Goal: Task Accomplishment & Management: Manage account settings

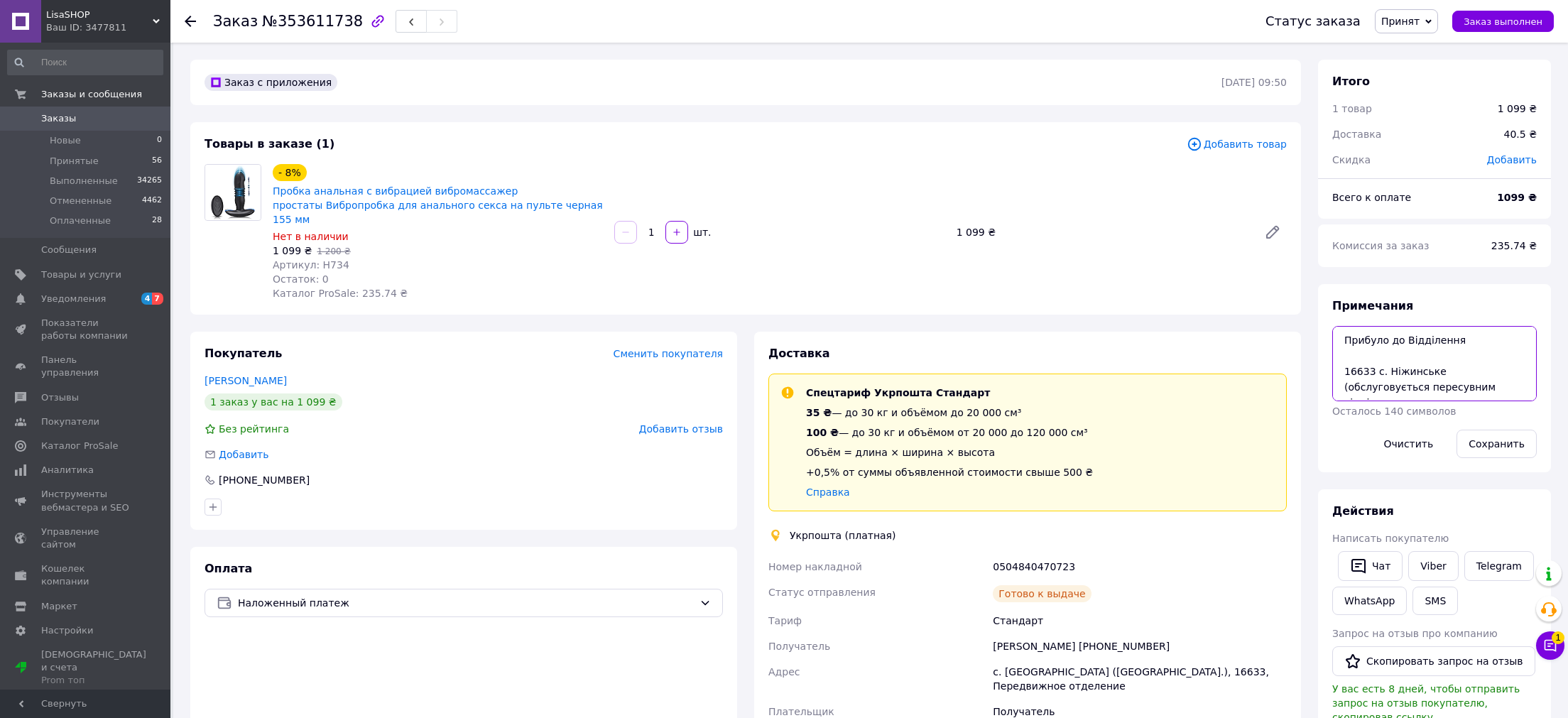
click at [1382, 366] on textarea "Прибуло до Відділення 16633 с. Ніжинське (обслуговується пересувним відділенням…" at bounding box center [1434, 363] width 205 height 75
click at [1021, 556] on div "0504840470723" at bounding box center [1140, 567] width 300 height 26
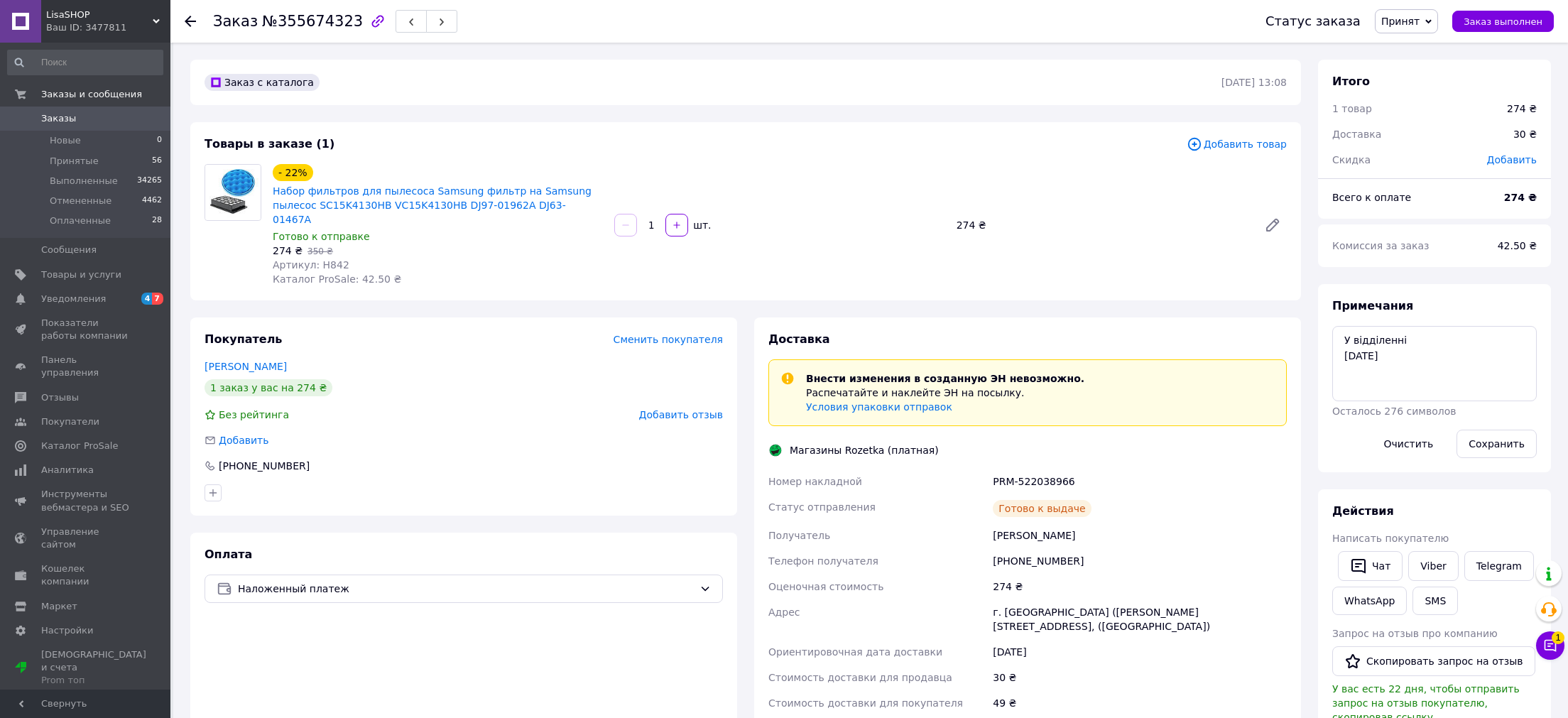
scroll to position [59, 0]
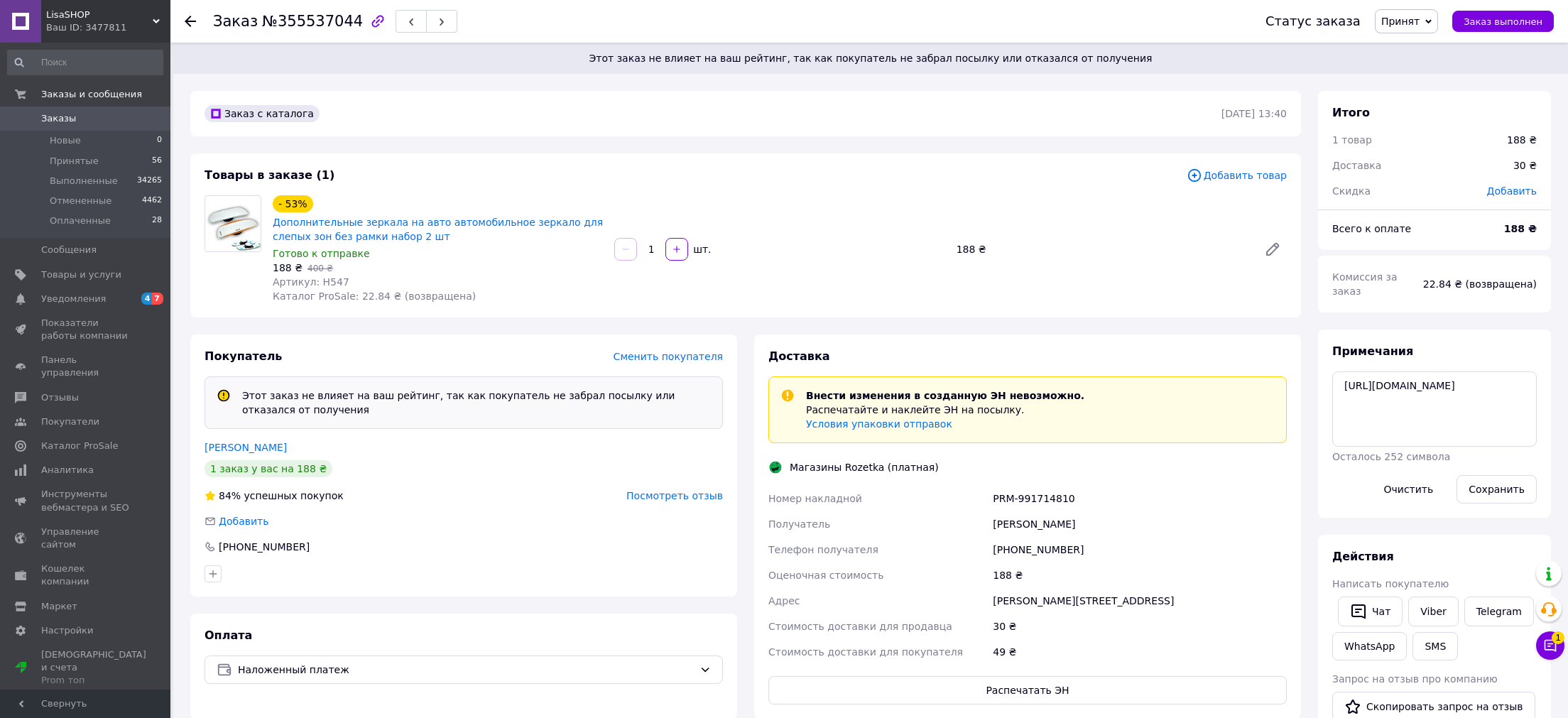
scroll to position [59, 0]
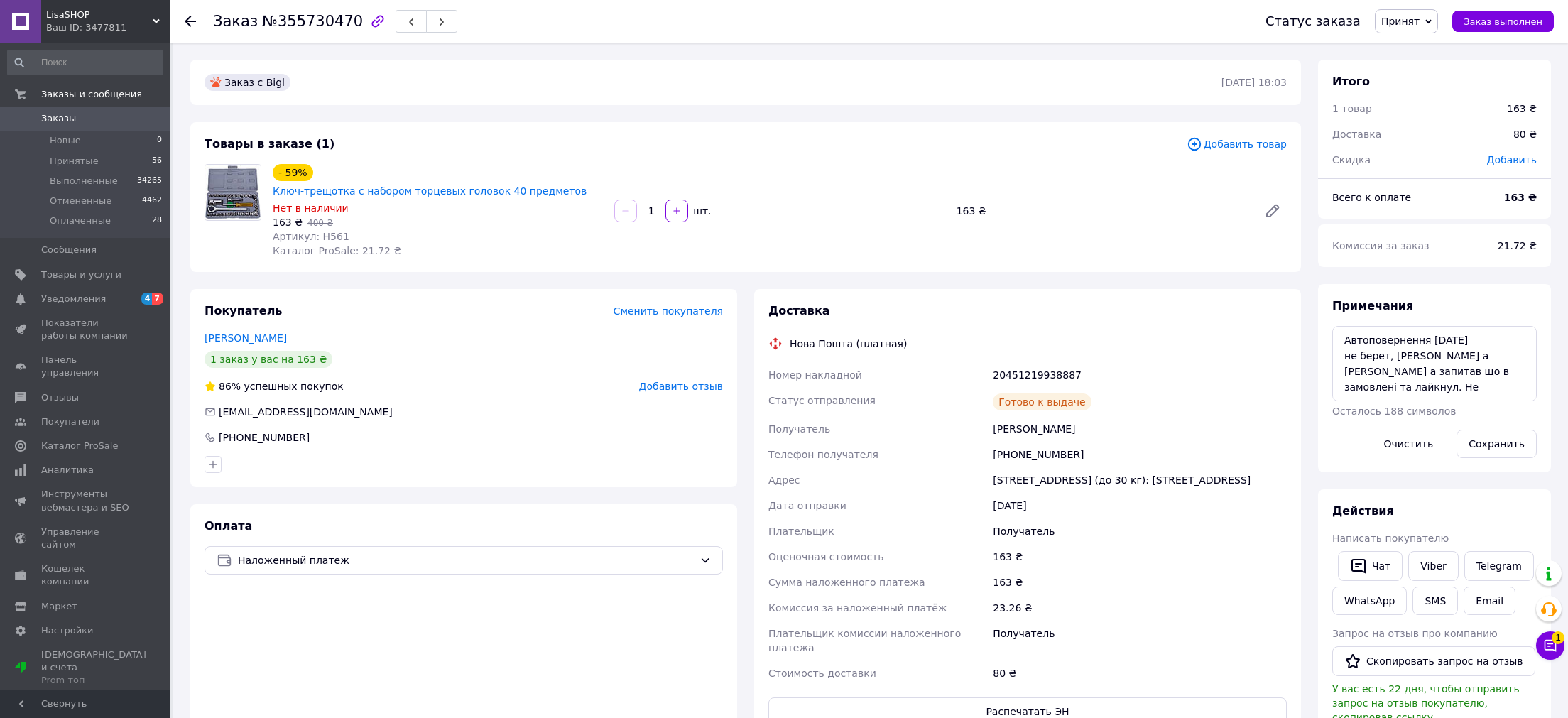
scroll to position [19, 0]
click at [1408, 364] on textarea "Автоповернення 13.08.2025 не берет, вайбер а вайбер а запитав що в замовлені та…" at bounding box center [1434, 363] width 205 height 75
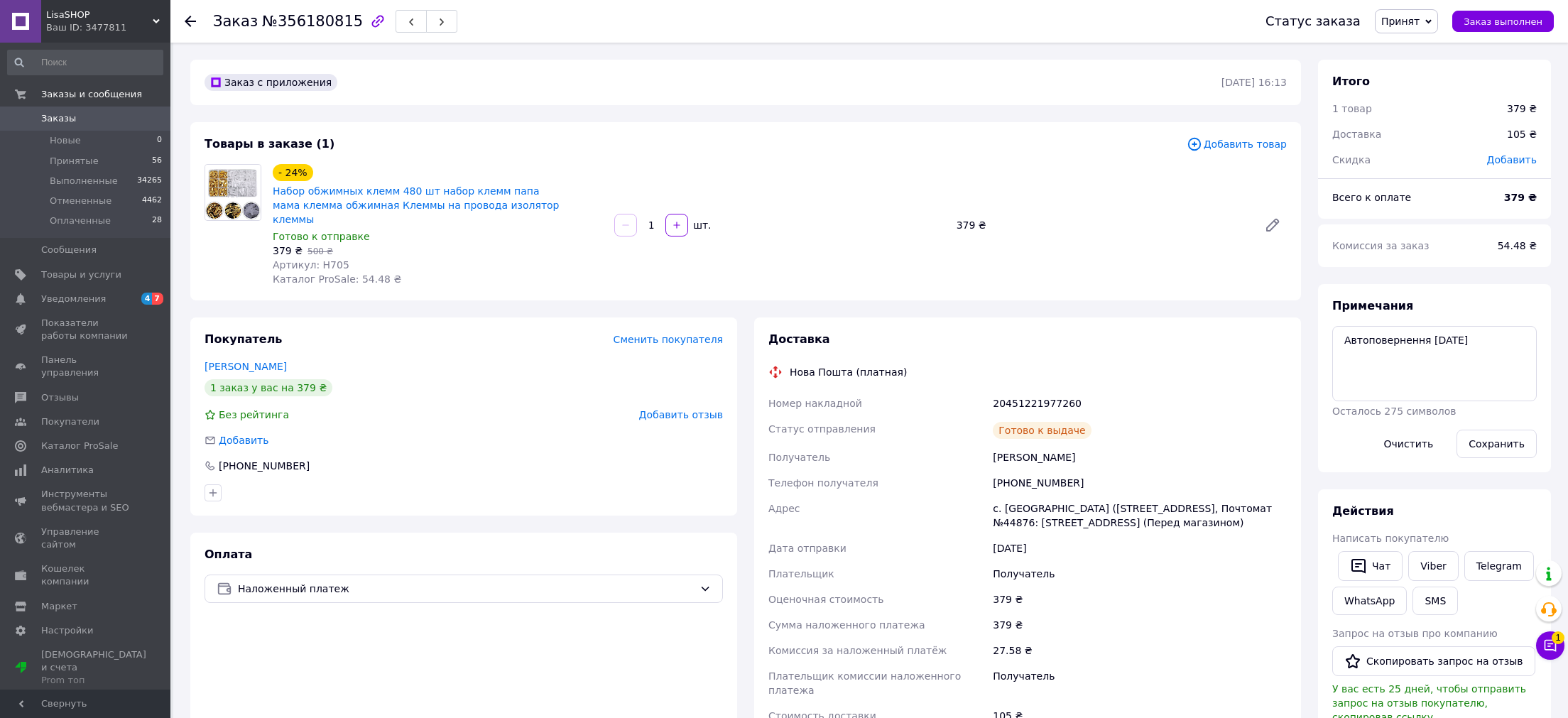
click at [1034, 470] on div "+380933222488" at bounding box center [1140, 483] width 300 height 26
click at [1015, 391] on div "20451221977260" at bounding box center [1140, 403] width 300 height 26
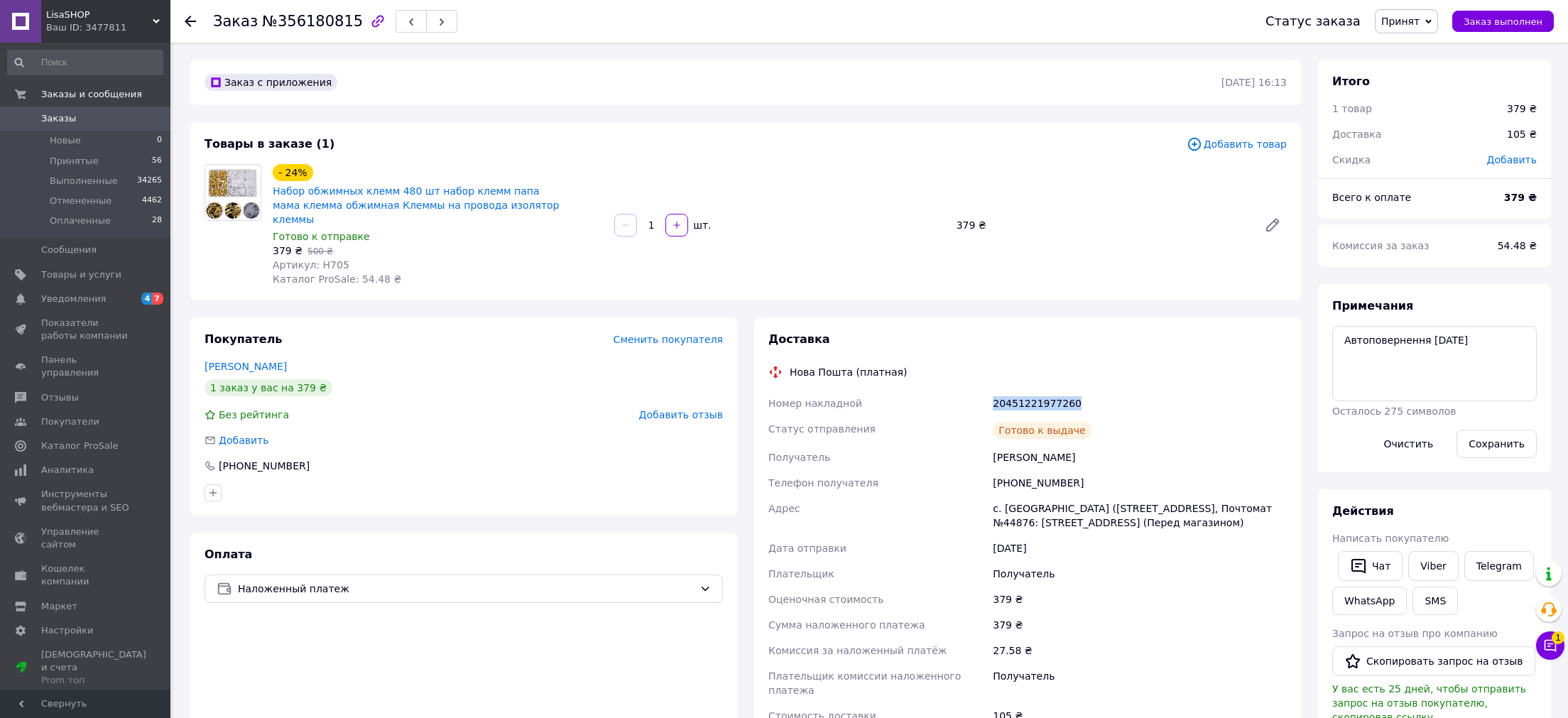
copy div "20451221977260"
click at [648, 678] on div "Оплата Наложенный платеж" at bounding box center [463, 658] width 547 height 250
click at [1005, 391] on div "20451221977260" at bounding box center [1140, 403] width 300 height 26
copy div "20451221977260"
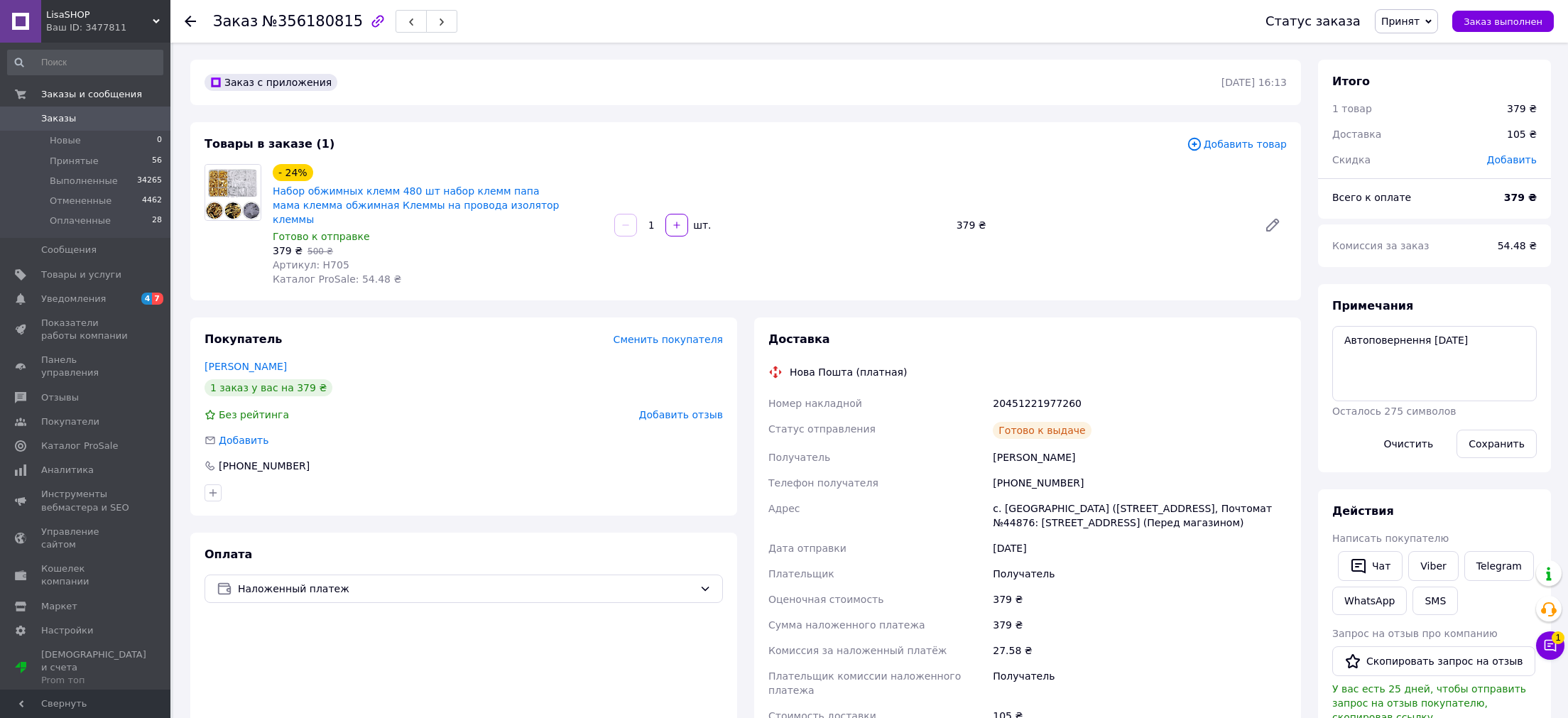
drag, startPoint x: 1133, startPoint y: 372, endPoint x: 1555, endPoint y: 366, distance: 422.0
click at [1137, 371] on div "Доставка Нова Пошта (платная) Номер накладной 20451221977260 Статус отправления…" at bounding box center [1027, 549] width 518 height 436
click at [1501, 346] on textarea "Автоповернення 16.08.2025" at bounding box center [1434, 363] width 205 height 75
type textarea "Автоповернення 16.08.2025 отключен, вайбер А"
click at [1480, 442] on button "Сохранить" at bounding box center [1497, 443] width 80 height 28
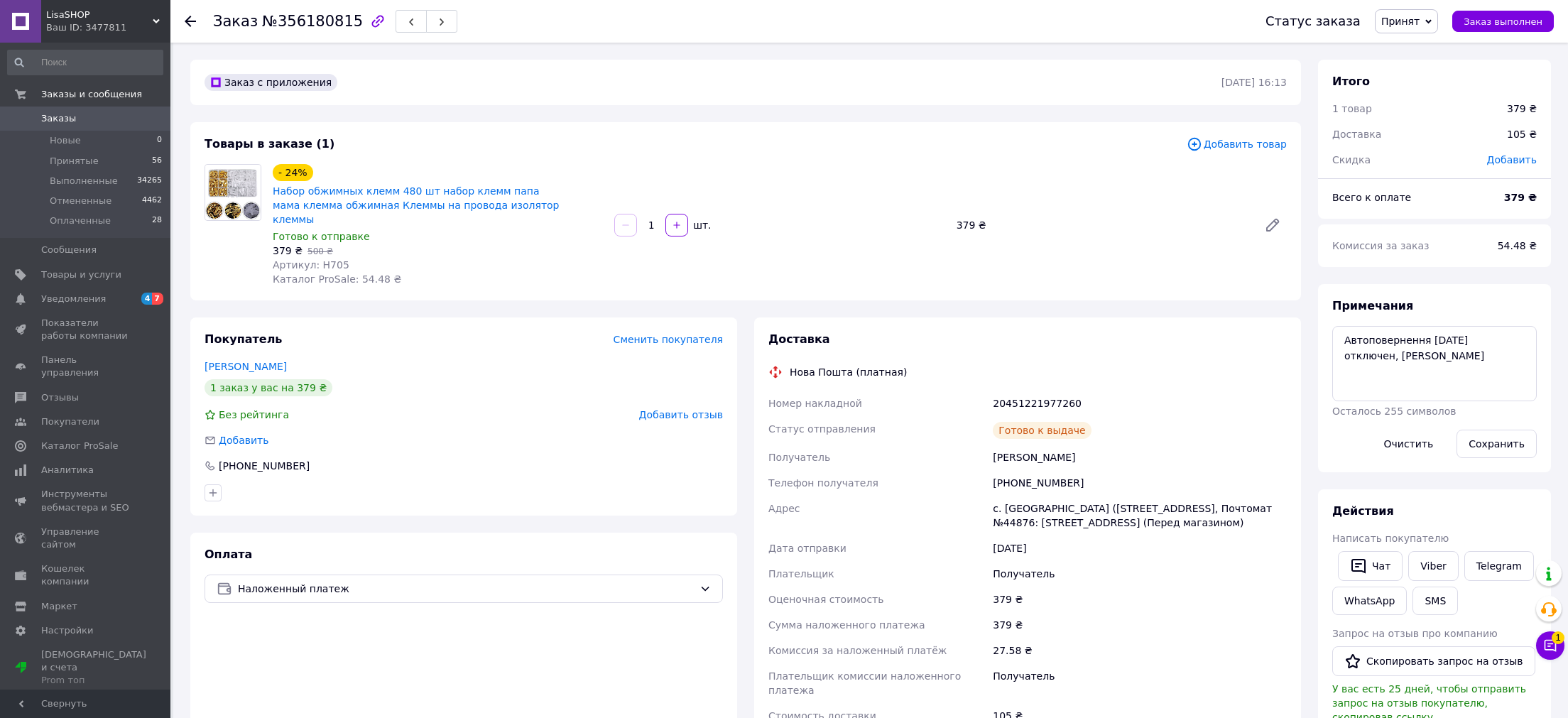
click at [1021, 501] on div "с. Вербляны (Львовская обл., Яворовский р-н.), Почтомат №44876: ул. Центральная…" at bounding box center [1140, 515] width 300 height 40
drag, startPoint x: 974, startPoint y: 306, endPoint x: 727, endPoint y: 711, distance: 474.4
click at [972, 317] on div "Доставка Нова Пошта (платная) Номер накладной 20451221977260 Статус отправления…" at bounding box center [1027, 549] width 547 height 465
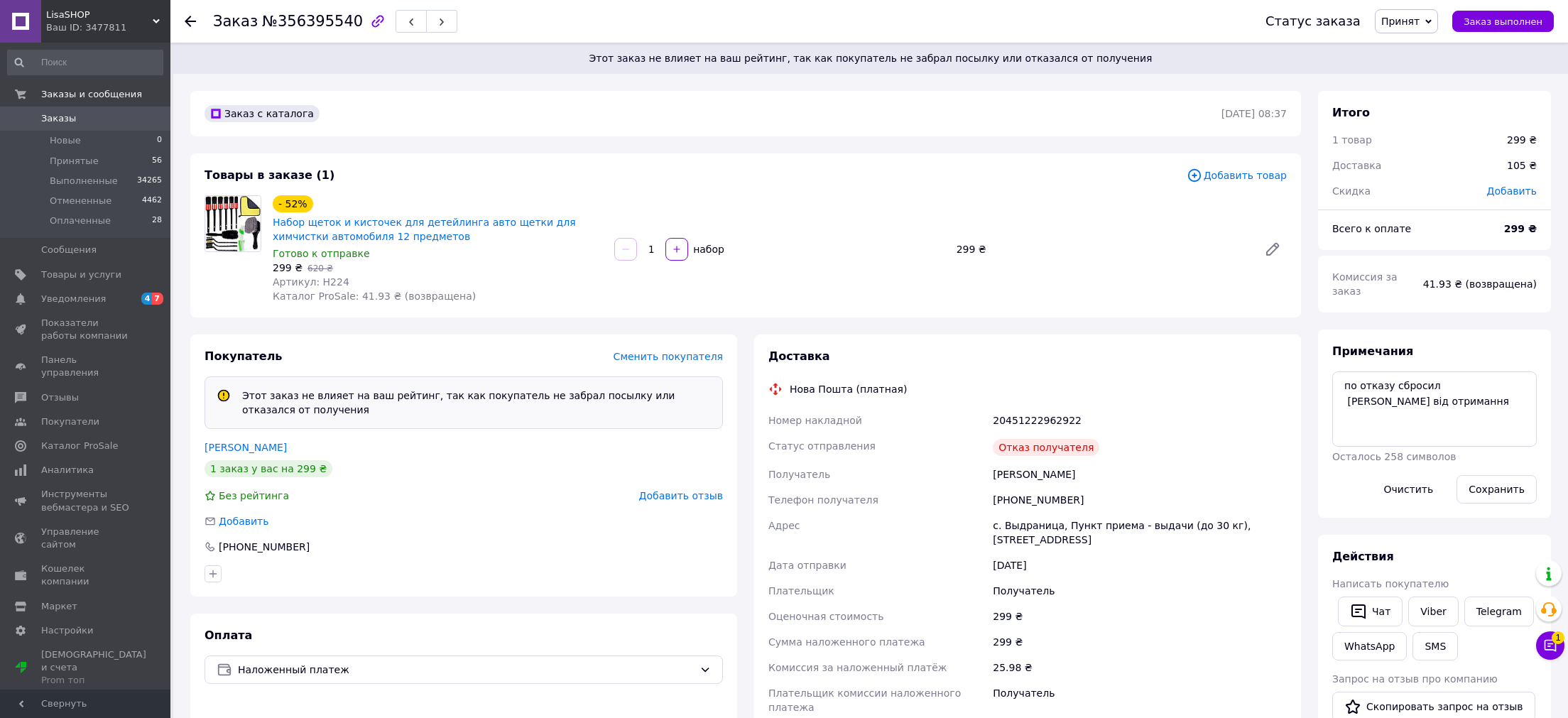
drag, startPoint x: 990, startPoint y: 308, endPoint x: 1045, endPoint y: 24, distance: 289.3
click at [991, 307] on div "Товары в заказе (1) Добавить товар - 52% Набор щеток и кисточек для детейлинга …" at bounding box center [745, 235] width 1110 height 164
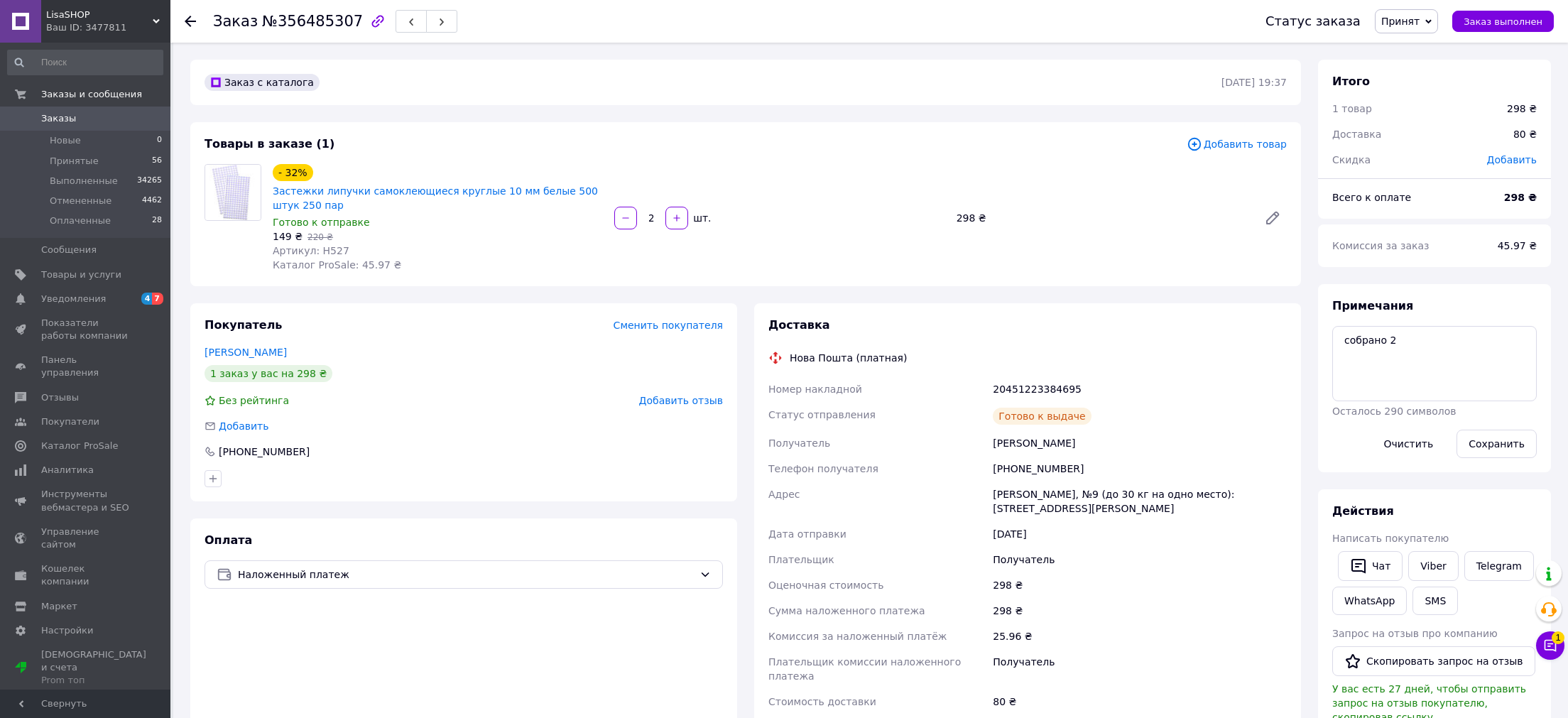
drag, startPoint x: 1152, startPoint y: 402, endPoint x: 1108, endPoint y: 407, distance: 44.3
click at [1152, 400] on div "20451223384695" at bounding box center [1140, 388] width 300 height 26
click at [1009, 384] on div "20451223384695" at bounding box center [1140, 388] width 300 height 26
copy div "20451223384695"
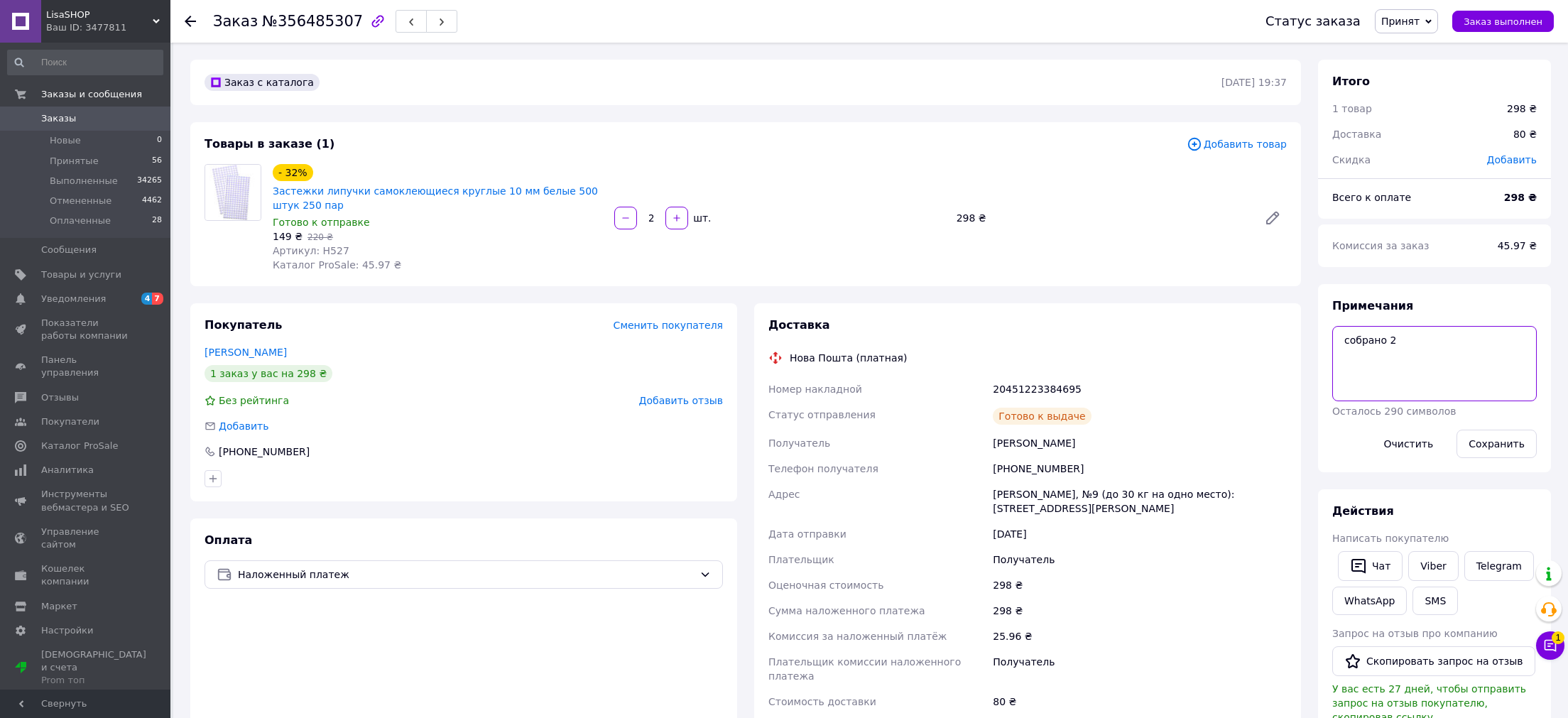
drag, startPoint x: 1420, startPoint y: 359, endPoint x: 1274, endPoint y: 375, distance: 146.9
click at [1332, 374] on textarea "собрано 2" at bounding box center [1434, 363] width 205 height 75
paste textarea "Автоповернення 18.08.2025"
type textarea "Автоповернення 18.08.2025"
click at [1469, 435] on button "Сохранить" at bounding box center [1497, 443] width 80 height 28
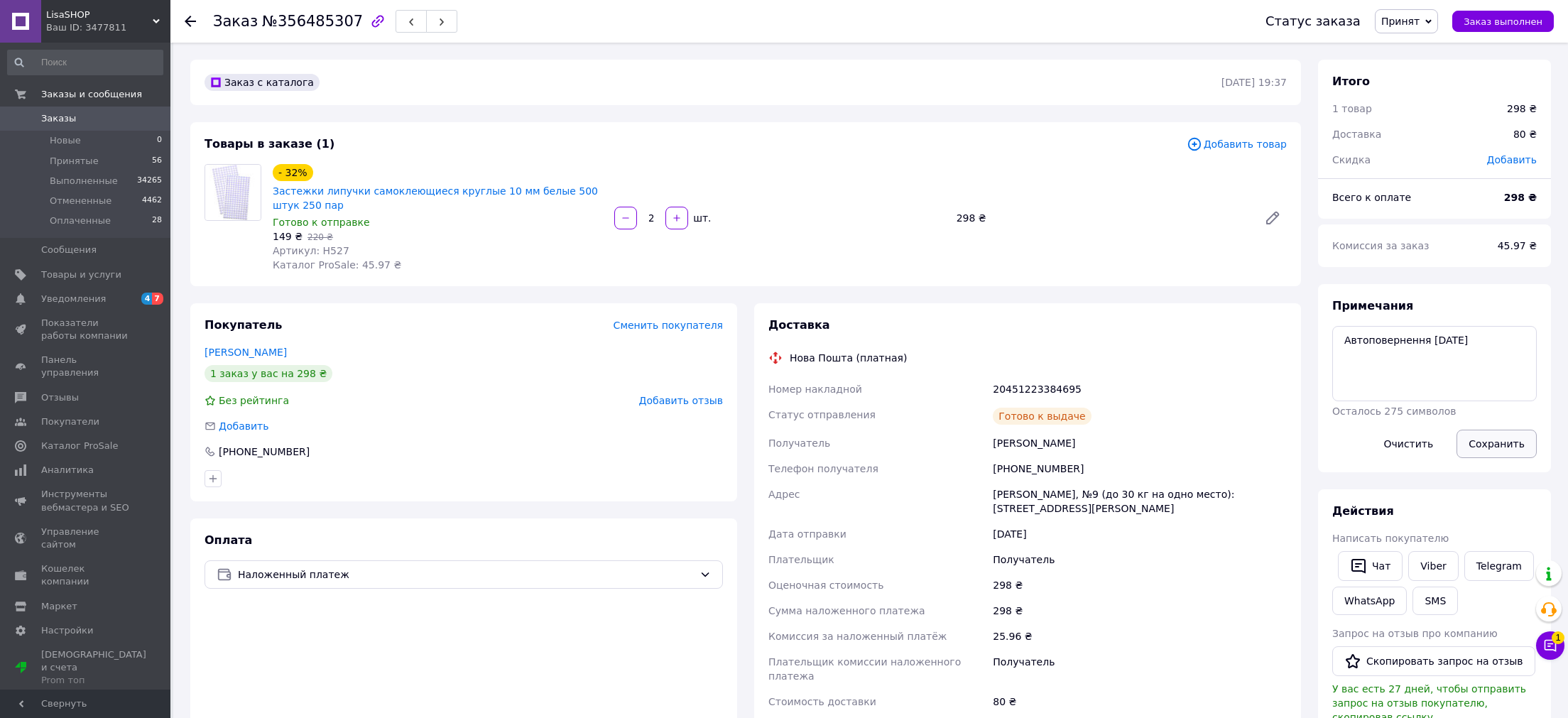
click at [1479, 437] on button "Сохранить" at bounding box center [1497, 443] width 80 height 28
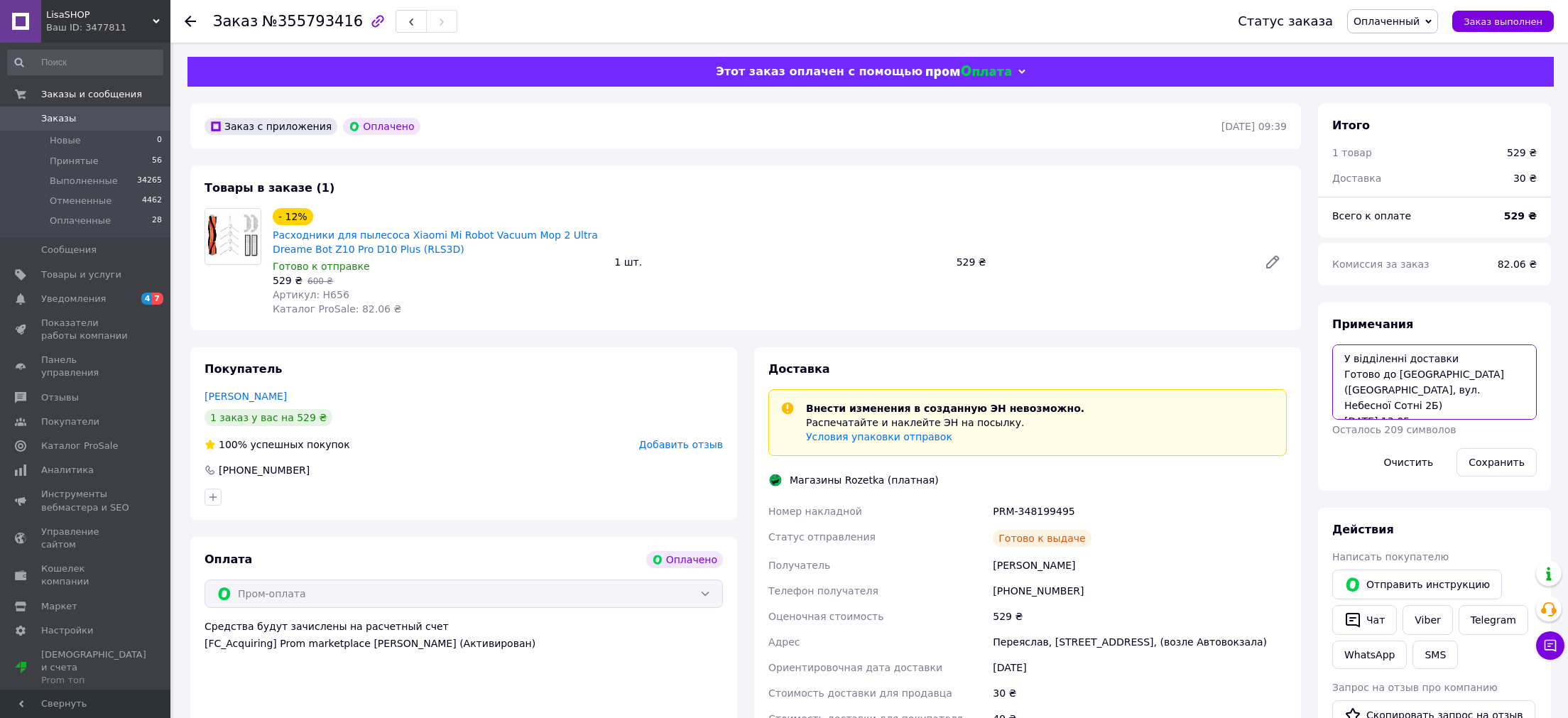
click at [1359, 387] on textarea "У відділенні доставки Готово до видачі (Переяслав, вул. Небесної Сотні 2Б) 08.0…" at bounding box center [1434, 382] width 205 height 75
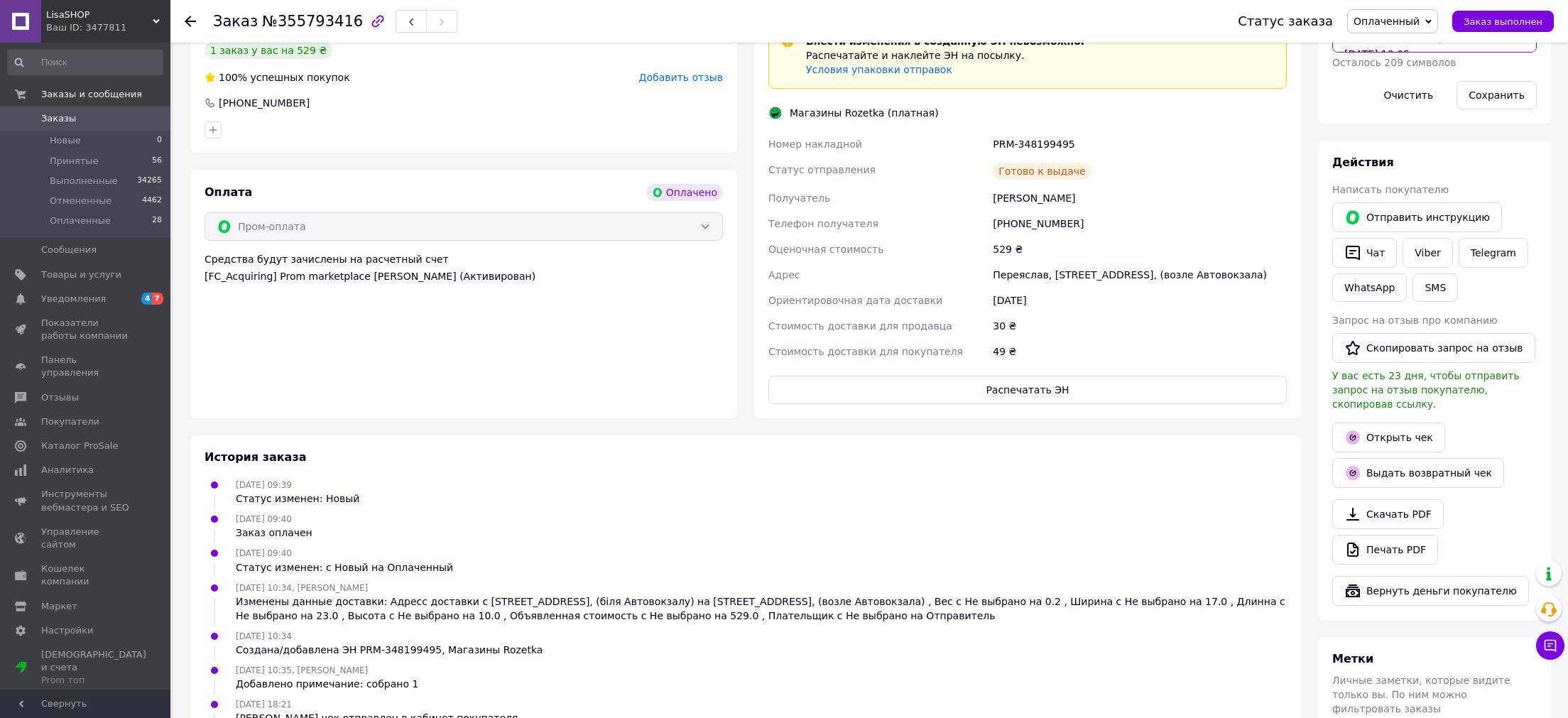
scroll to position [147, 0]
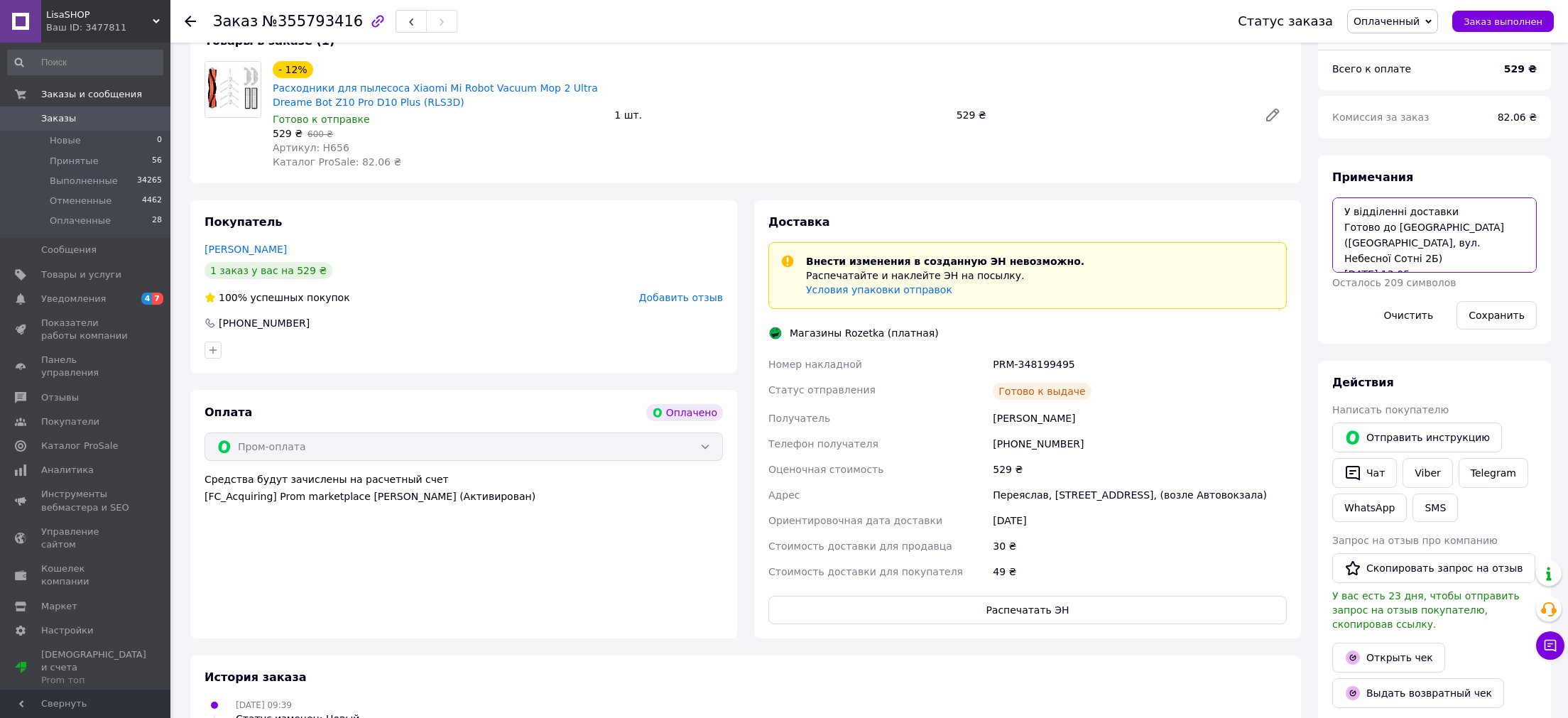
drag, startPoint x: 1370, startPoint y: 260, endPoint x: 1439, endPoint y: 262, distance: 69.0
click at [1437, 262] on textarea "У відділенні доставки Готово до видачі (Переяслав, вул. Небесної Сотні 2Б) 08.0…" at bounding box center [1434, 235] width 205 height 75
click at [1034, 445] on div "+380632452422" at bounding box center [1140, 443] width 300 height 26
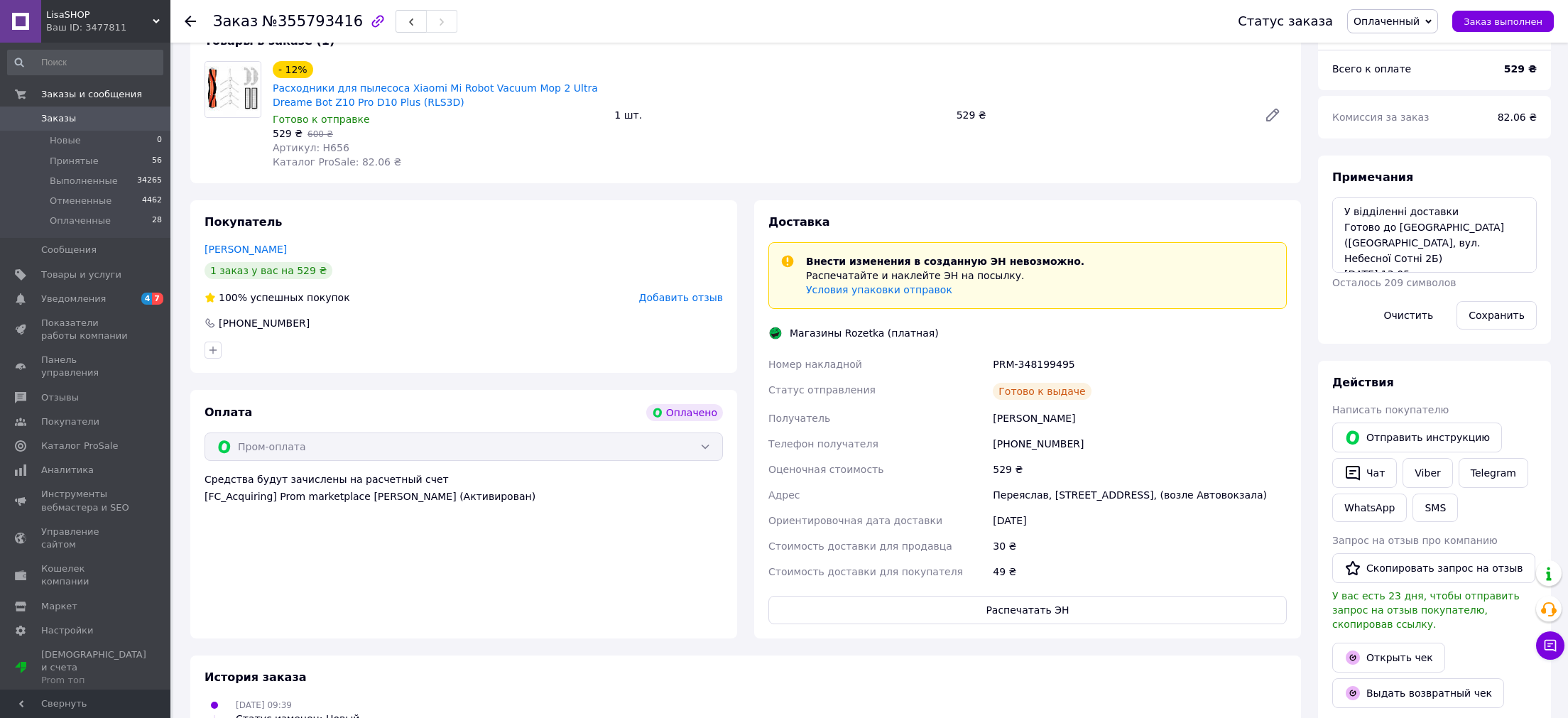
scroll to position [0, 0]
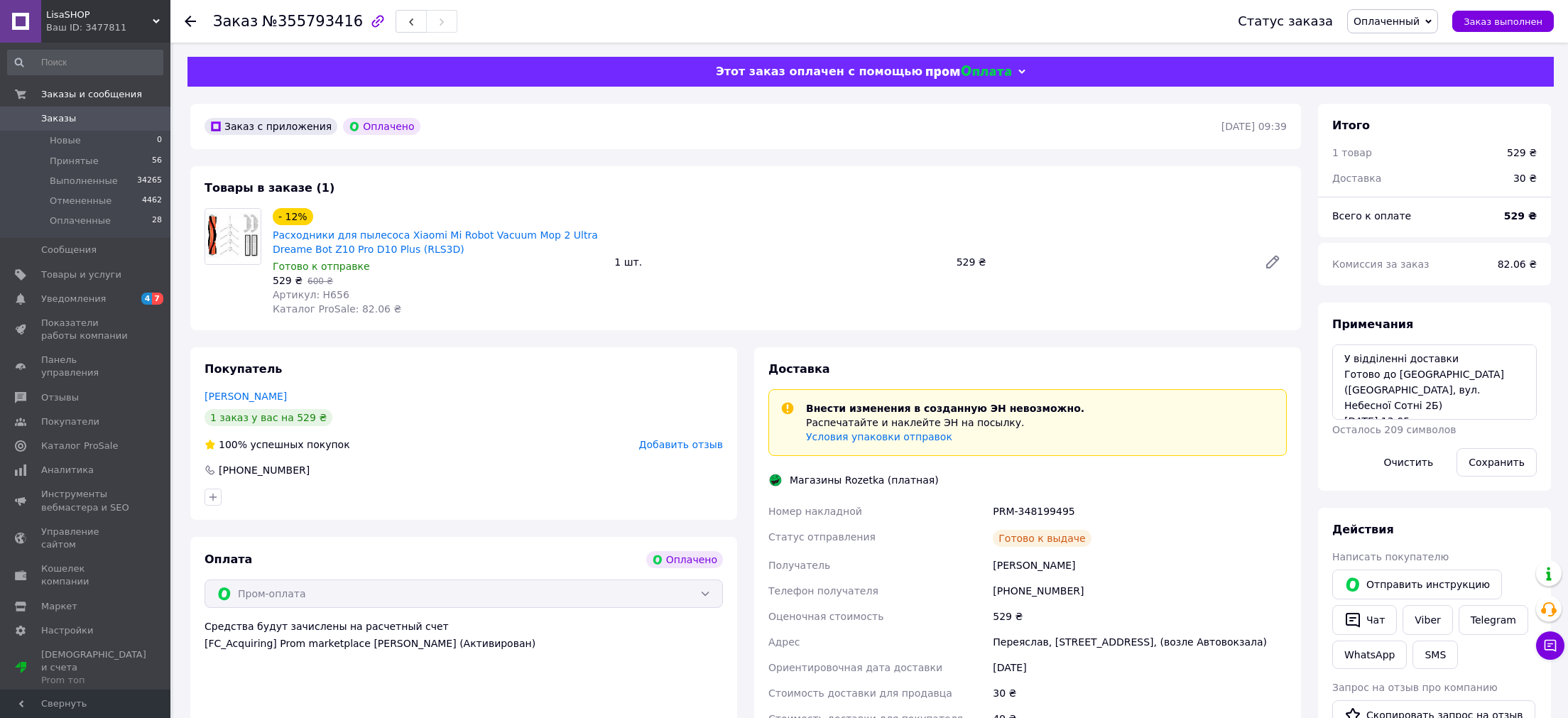
click at [603, 181] on div "Товары в заказе (1) - 12% Расходники для пылесоса Xiaomi Mi Robot Vacuum Mop 2 …" at bounding box center [745, 248] width 1110 height 164
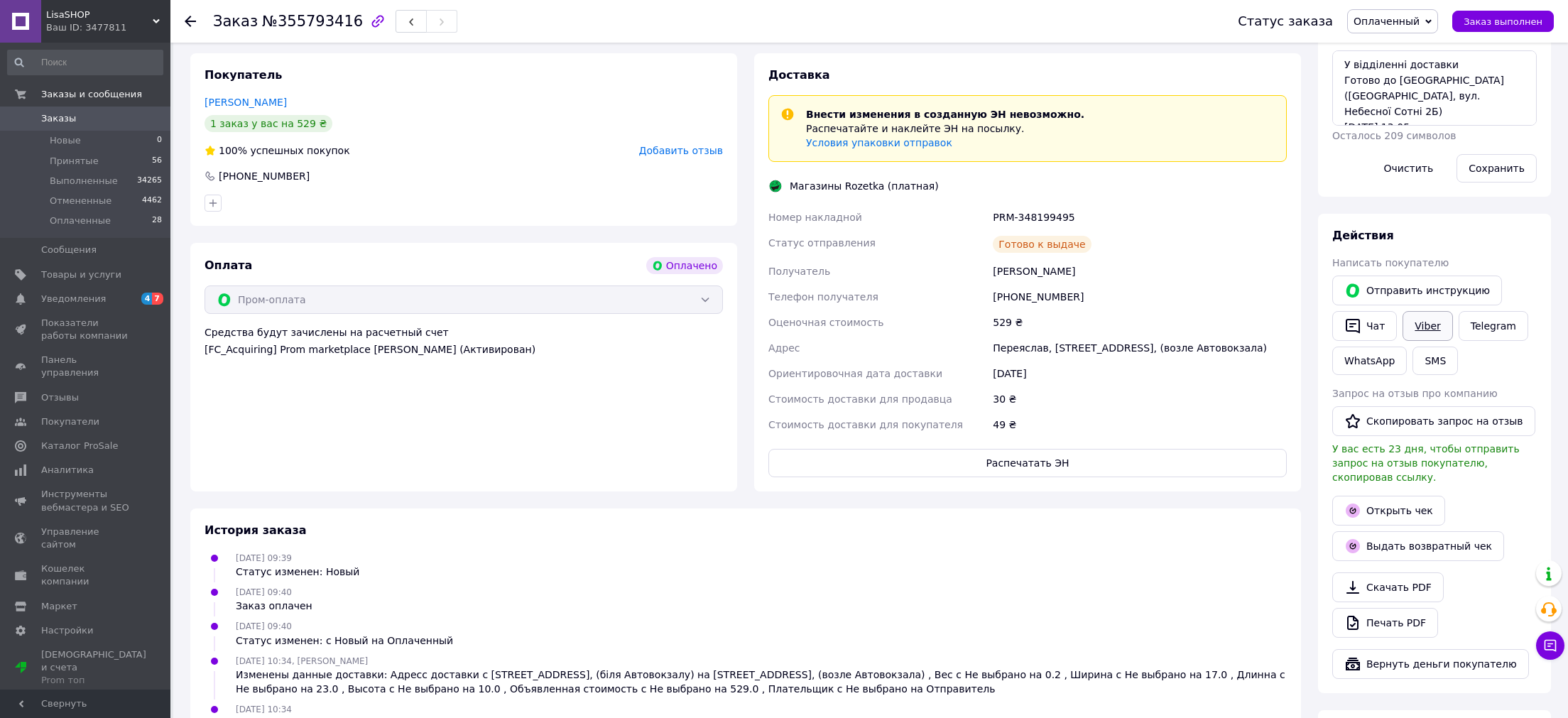
click at [1417, 323] on link "Viber" at bounding box center [1427, 326] width 49 height 30
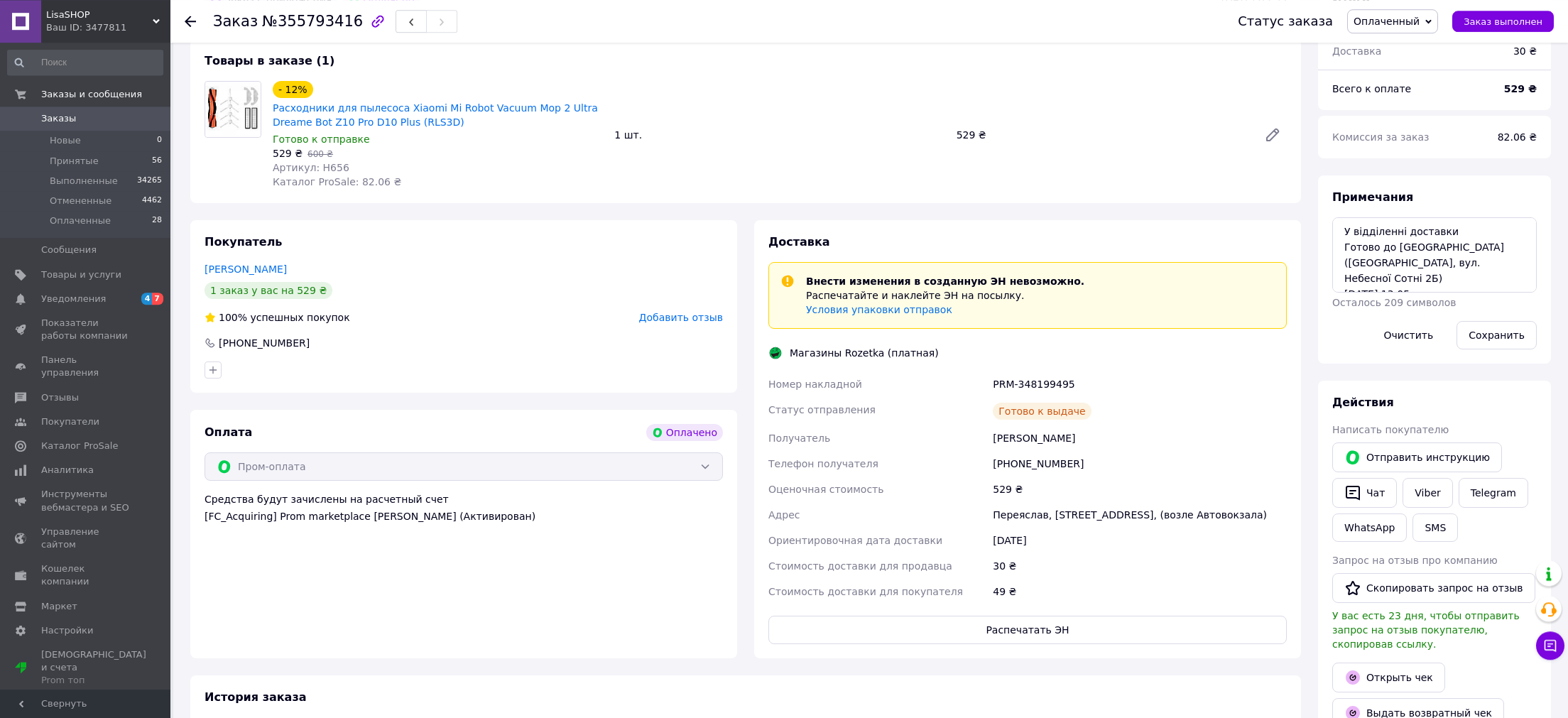
scroll to position [73, 0]
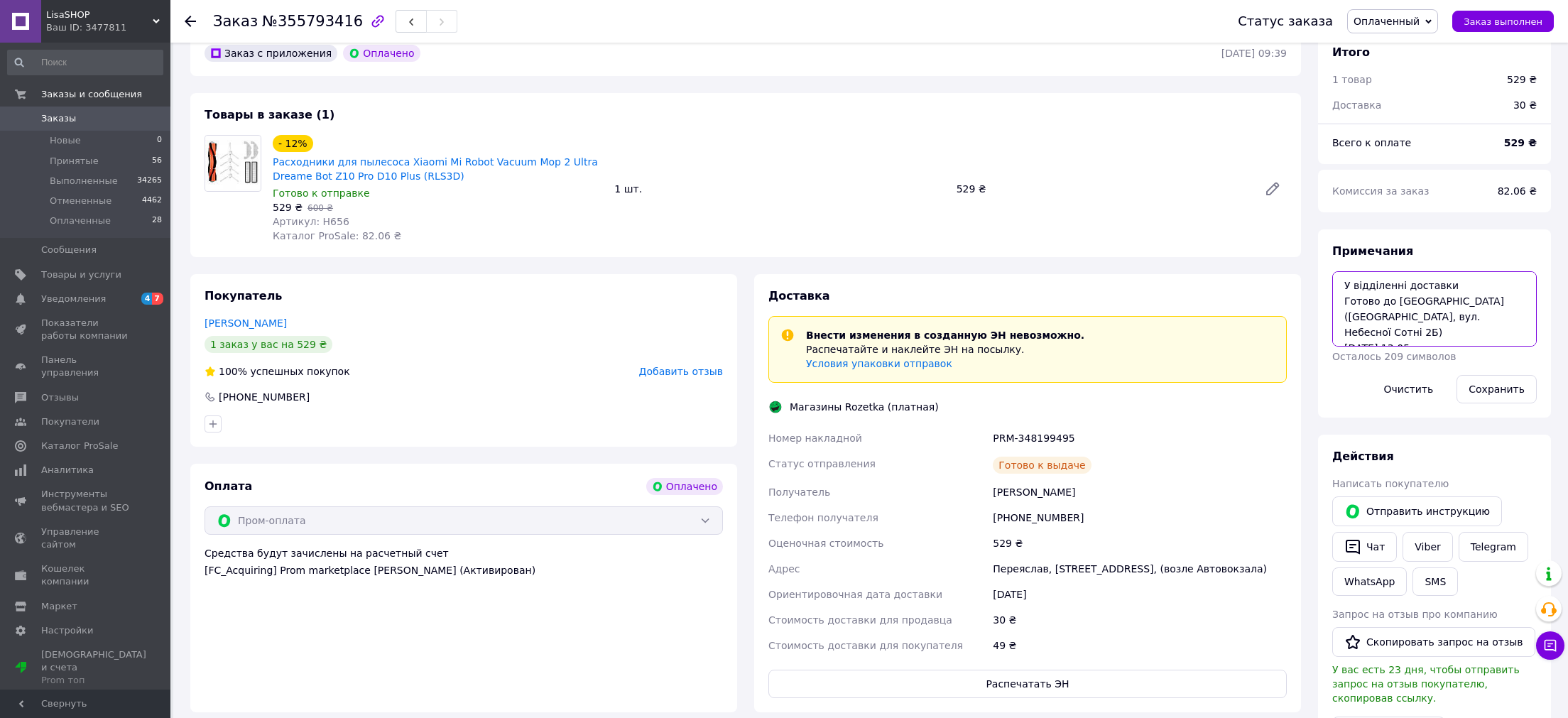
click at [1435, 333] on textarea "У відділенні доставки Готово до видачі (Переяслав, вул. Небесної Сотні 2Б) 08.0…" at bounding box center [1434, 309] width 205 height 75
type textarea "У відділенні доставки Готово до видачі (Переяслав, вул. Небесної Сотні 2Б) 08.0…"
drag, startPoint x: 1517, startPoint y: 395, endPoint x: 982, endPoint y: 435, distance: 536.5
click at [1511, 396] on button "Сохранить" at bounding box center [1497, 389] width 80 height 28
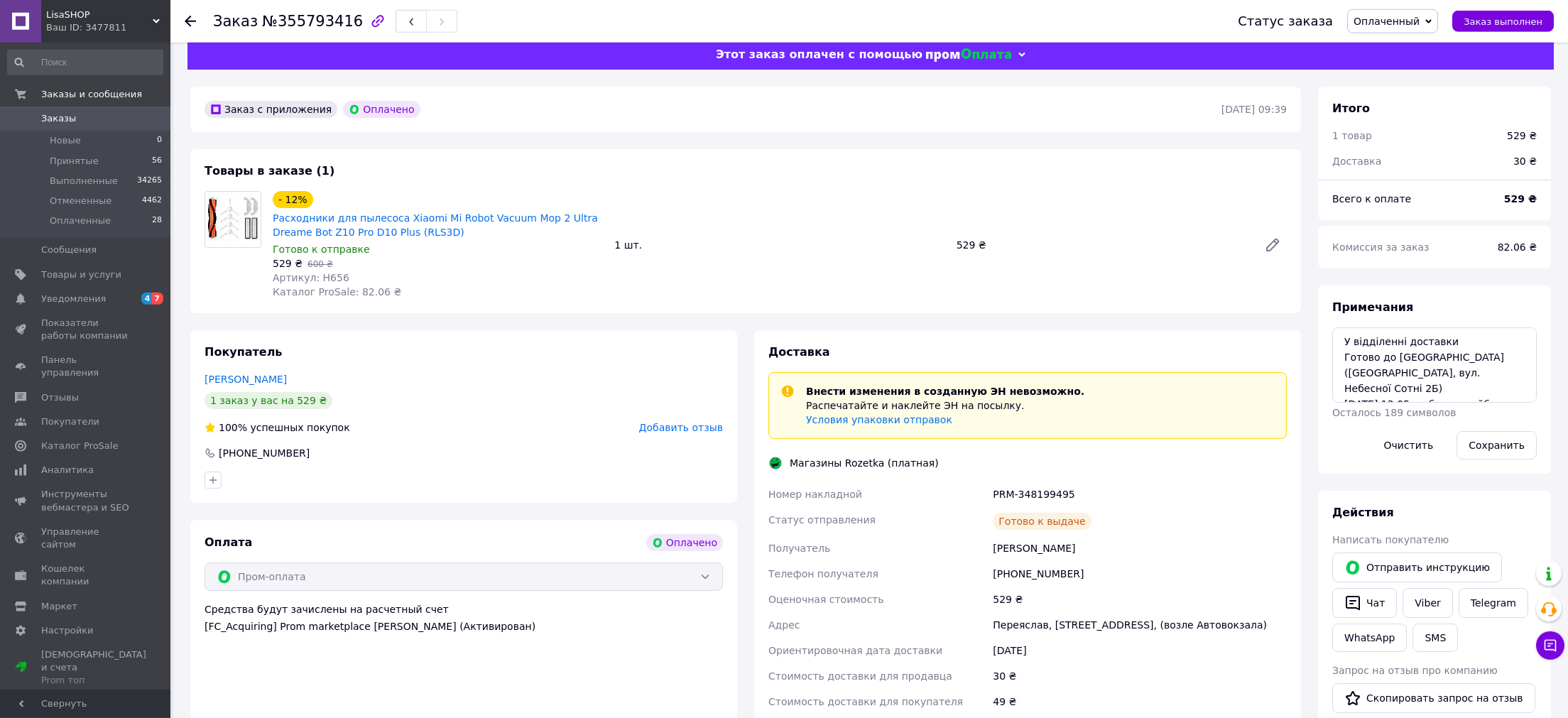
scroll to position [0, 0]
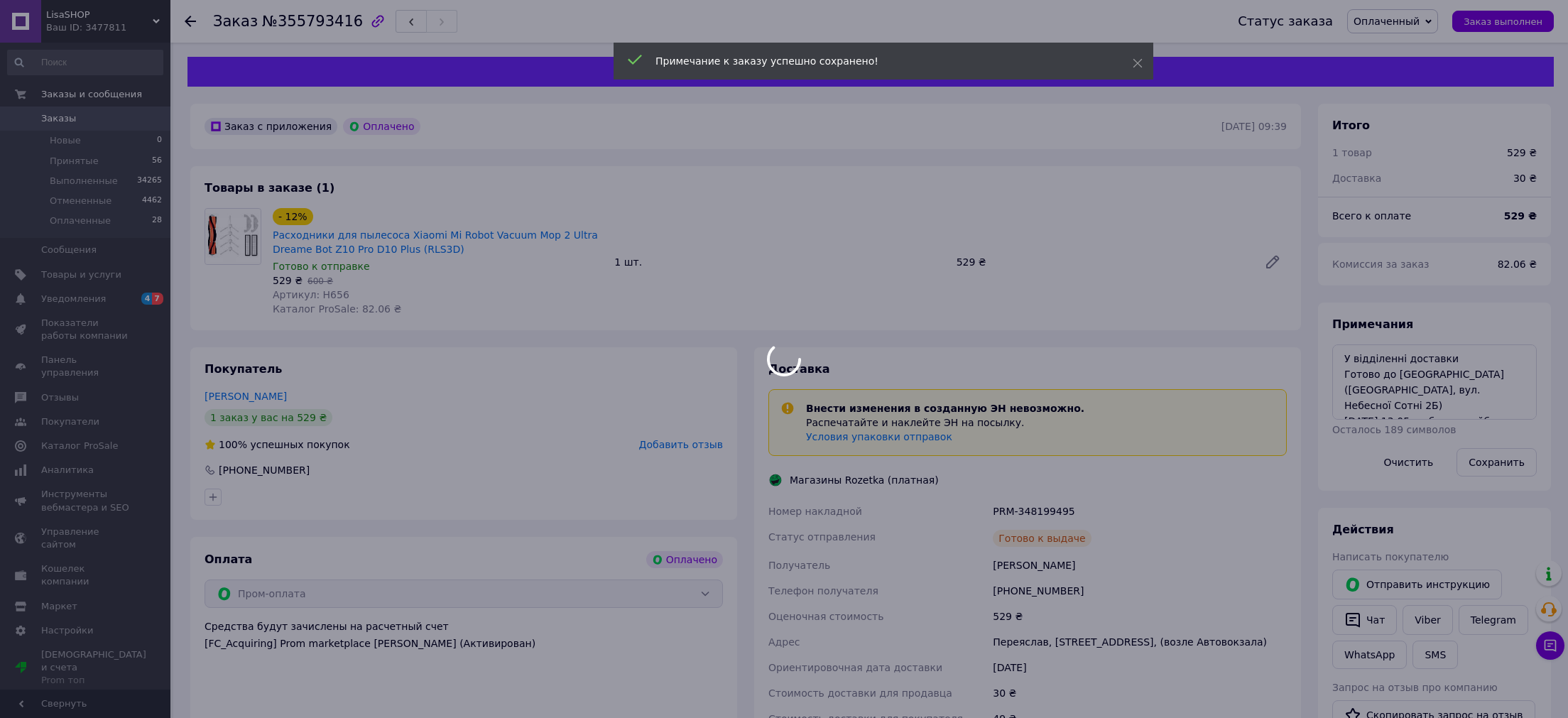
click at [1016, 512] on div at bounding box center [784, 359] width 1568 height 718
click at [1013, 510] on div at bounding box center [784, 359] width 1568 height 718
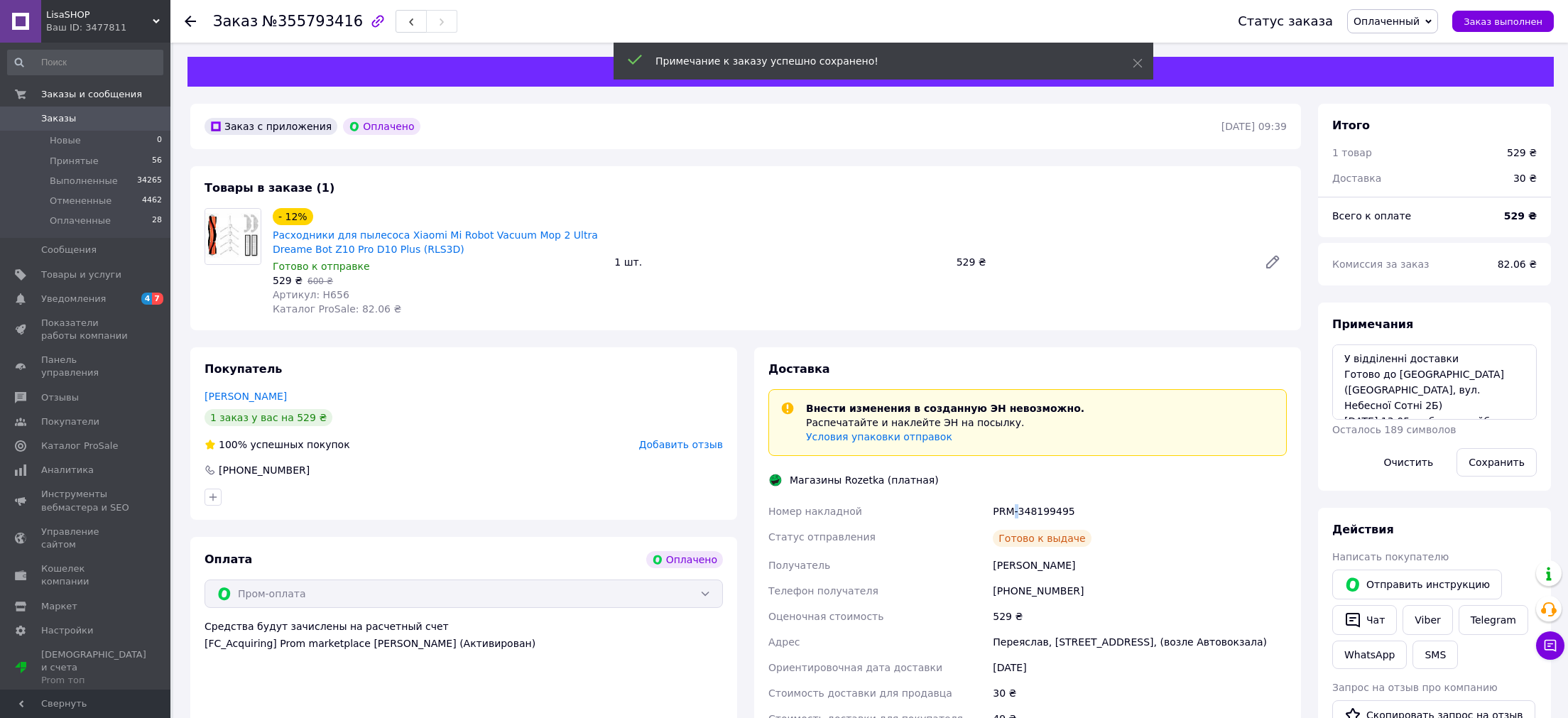
click at [1013, 510] on div "PRM-348199495" at bounding box center [1140, 511] width 300 height 26
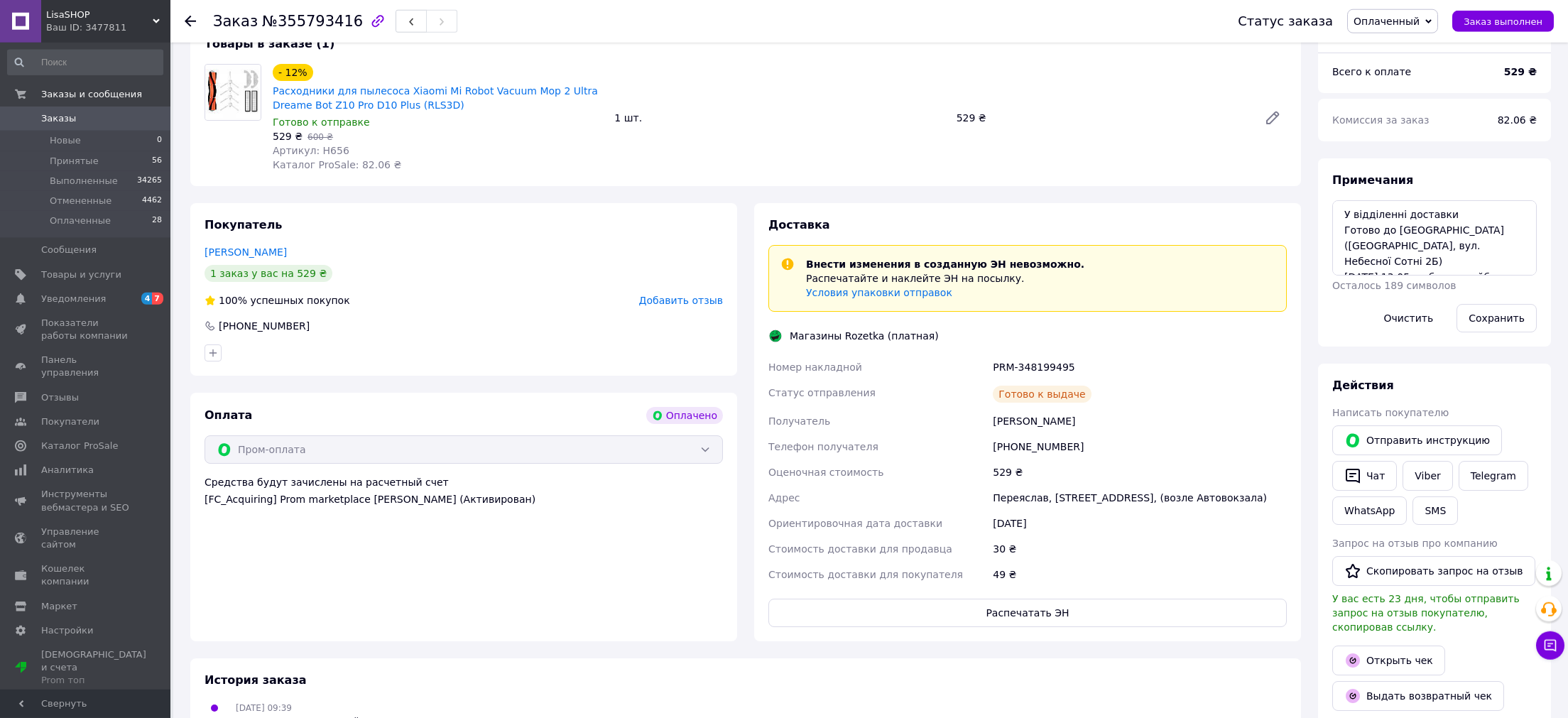
scroll to position [147, 0]
click at [1024, 495] on div "Переяслав, Небесной Сотни ул., 2Б, (возле Автовокзала)" at bounding box center [1140, 494] width 300 height 26
click at [932, 200] on div "Заказ с приложения Оплачено 05.08.2025 | 09:39 Товары в заказе (1) - 12% Расход…" at bounding box center [746, 543] width 1128 height 1173
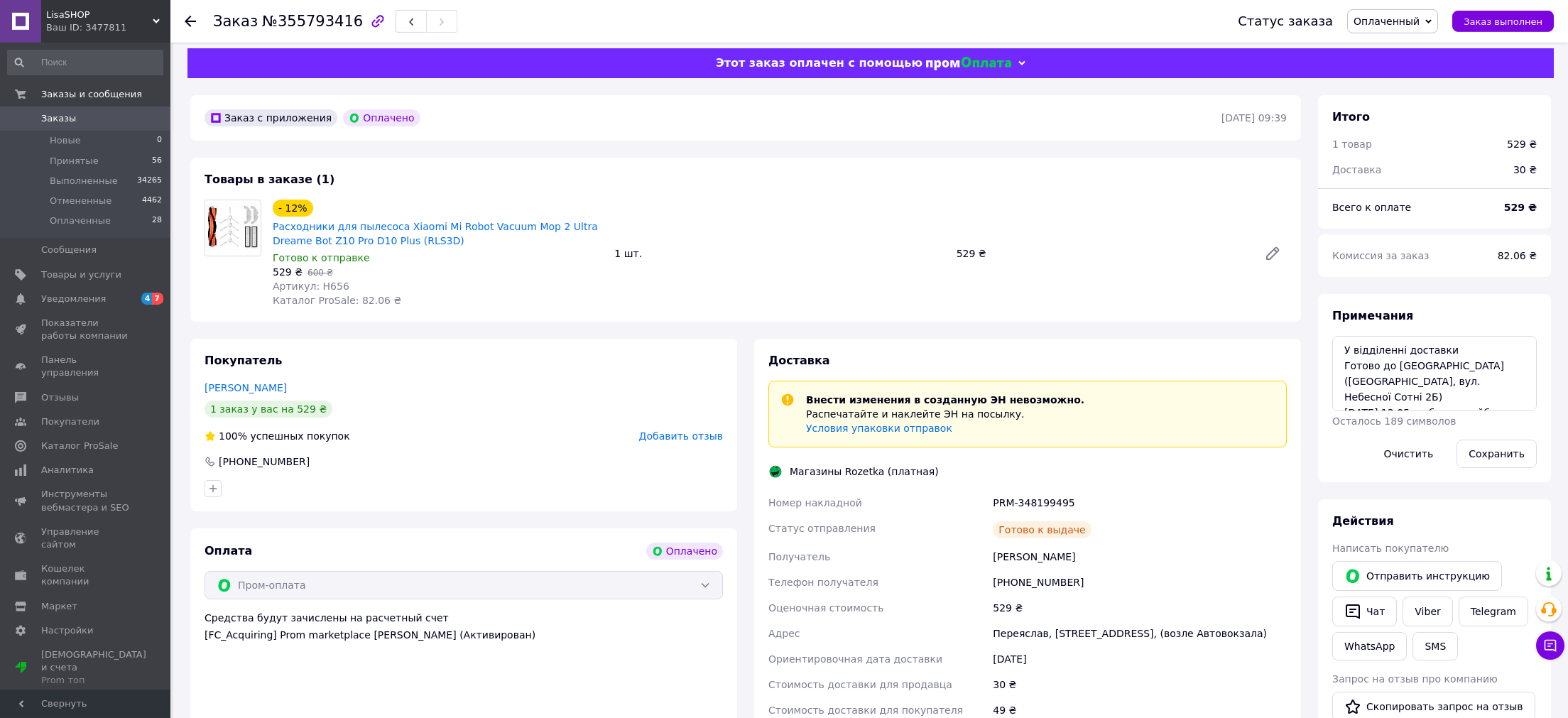
scroll to position [0, 0]
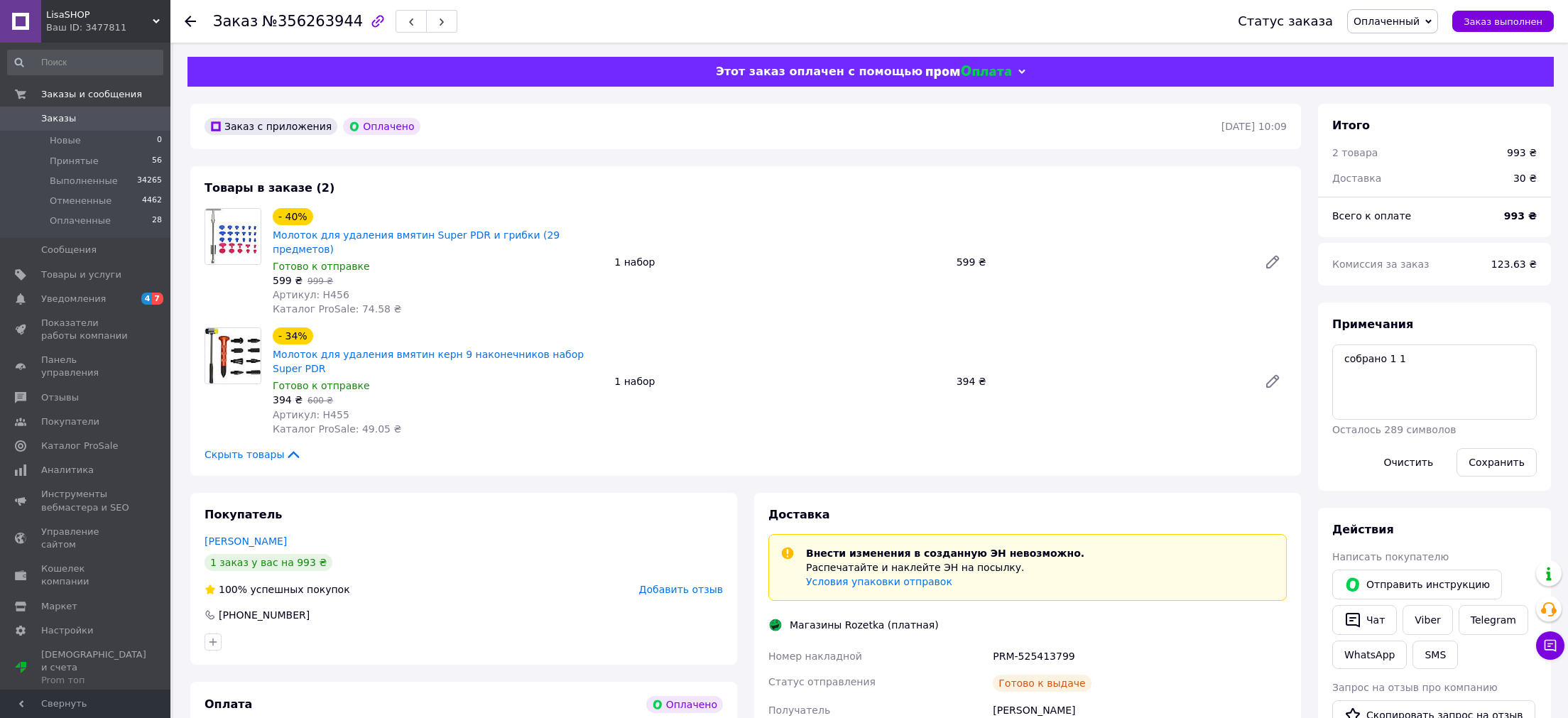
scroll to position [294, 0]
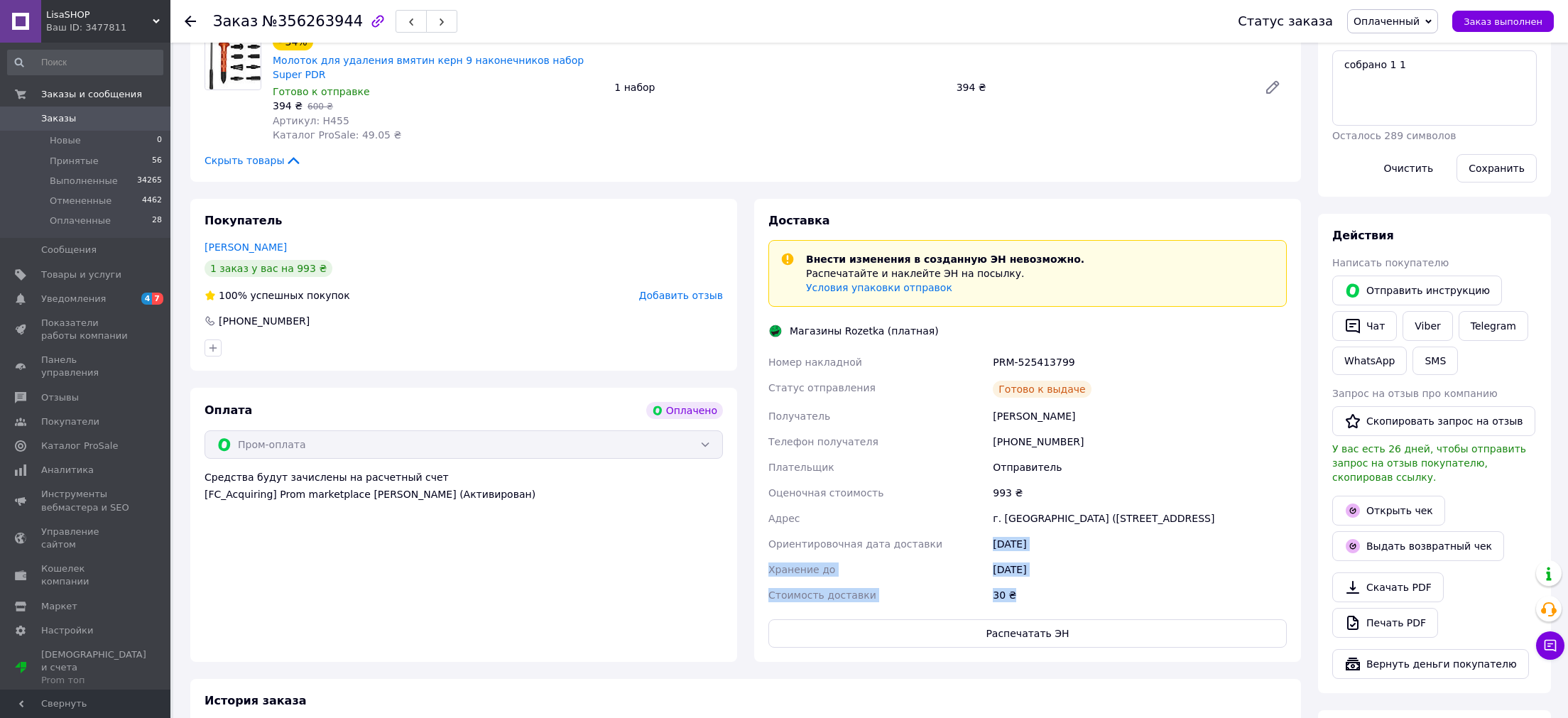
drag, startPoint x: 1131, startPoint y: 557, endPoint x: 910, endPoint y: 323, distance: 321.9
click at [1130, 557] on div "Номер накладной PRM-525413799 Статус отправления [PERSON_NAME] к выдаче Получат…" at bounding box center [1027, 478] width 524 height 258
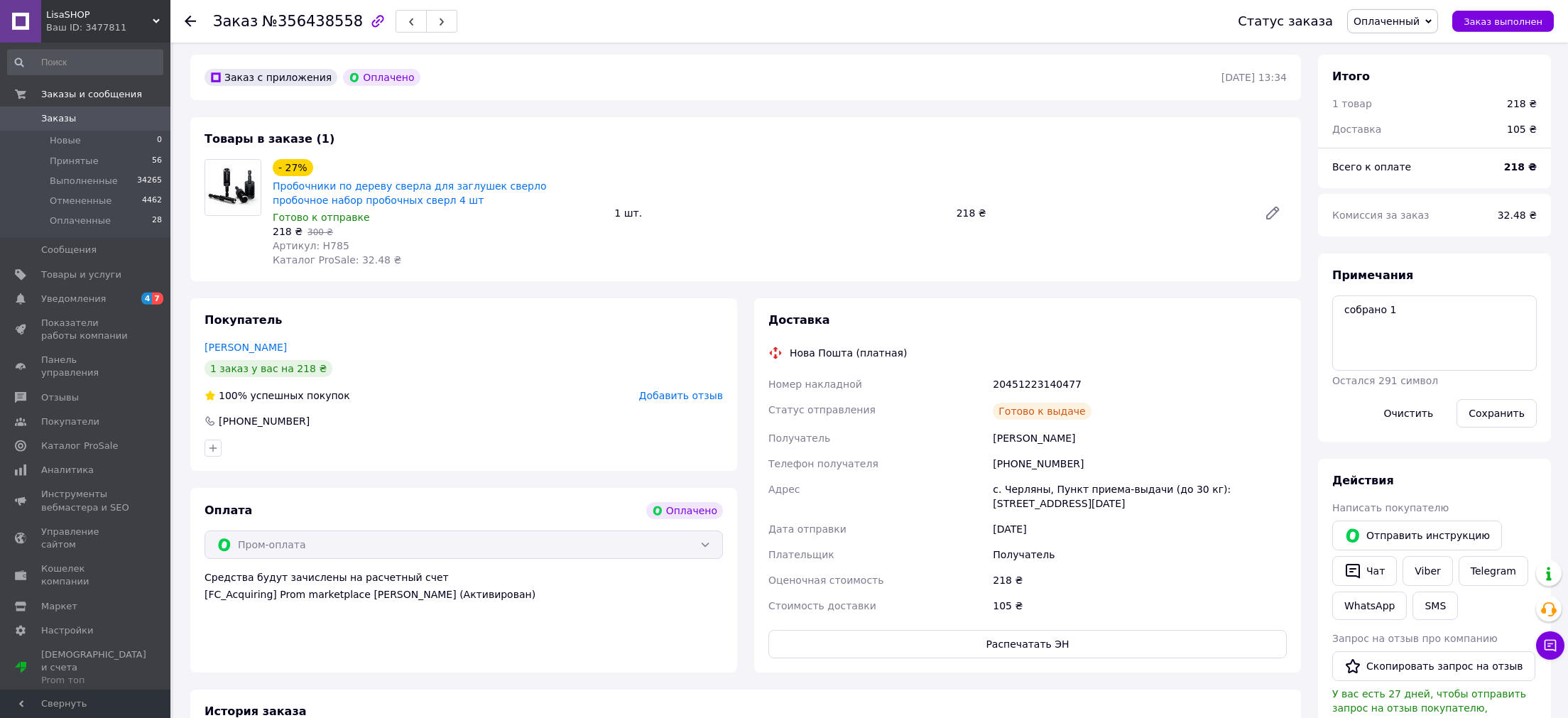
scroll to position [147, 0]
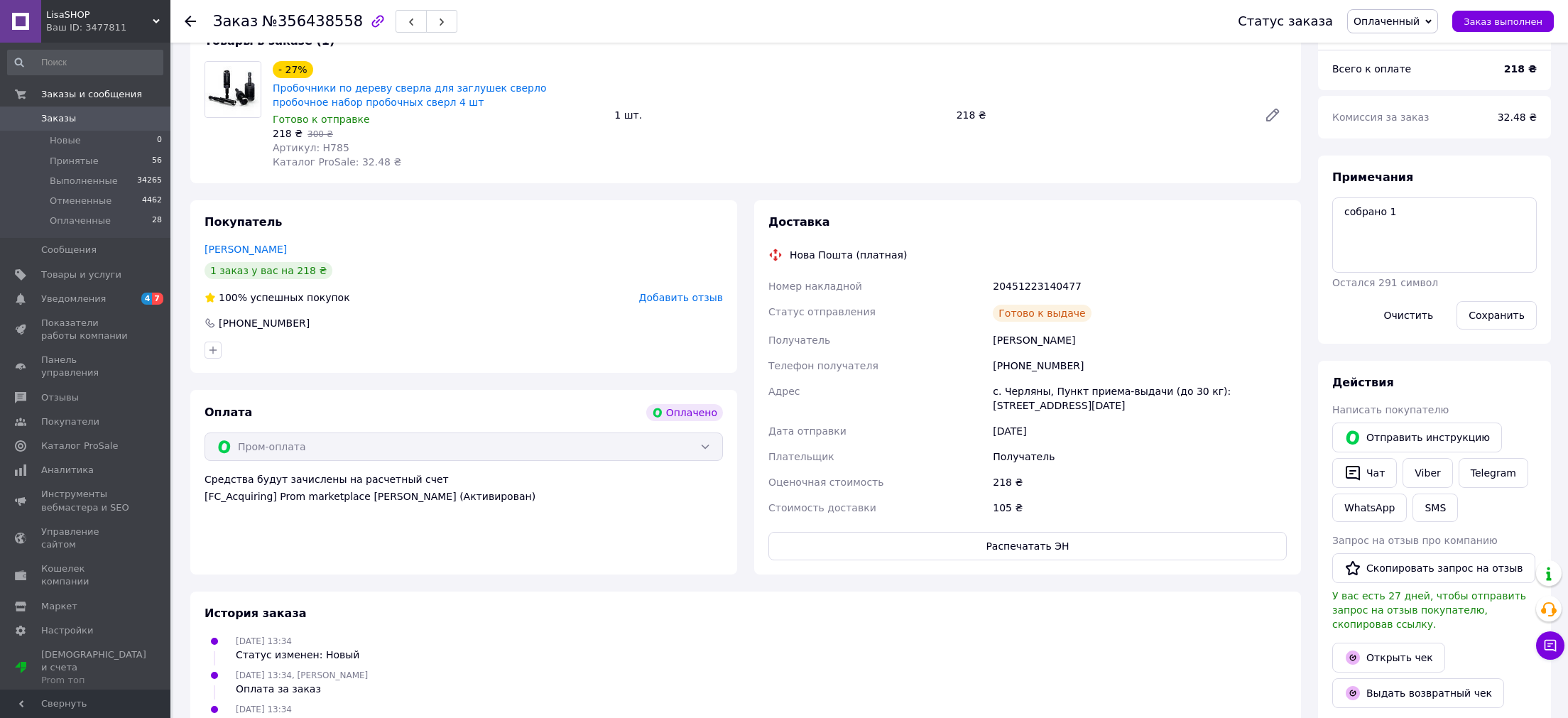
click at [1012, 285] on div "20451223140477" at bounding box center [1140, 286] width 300 height 26
copy div "20451223140477"
drag, startPoint x: 947, startPoint y: 213, endPoint x: 884, endPoint y: 179, distance: 71.6
click at [947, 212] on div "Доставка Нова Пошта (платная) Номер накладной 20451223140477 Статус отправления…" at bounding box center [1027, 387] width 547 height 374
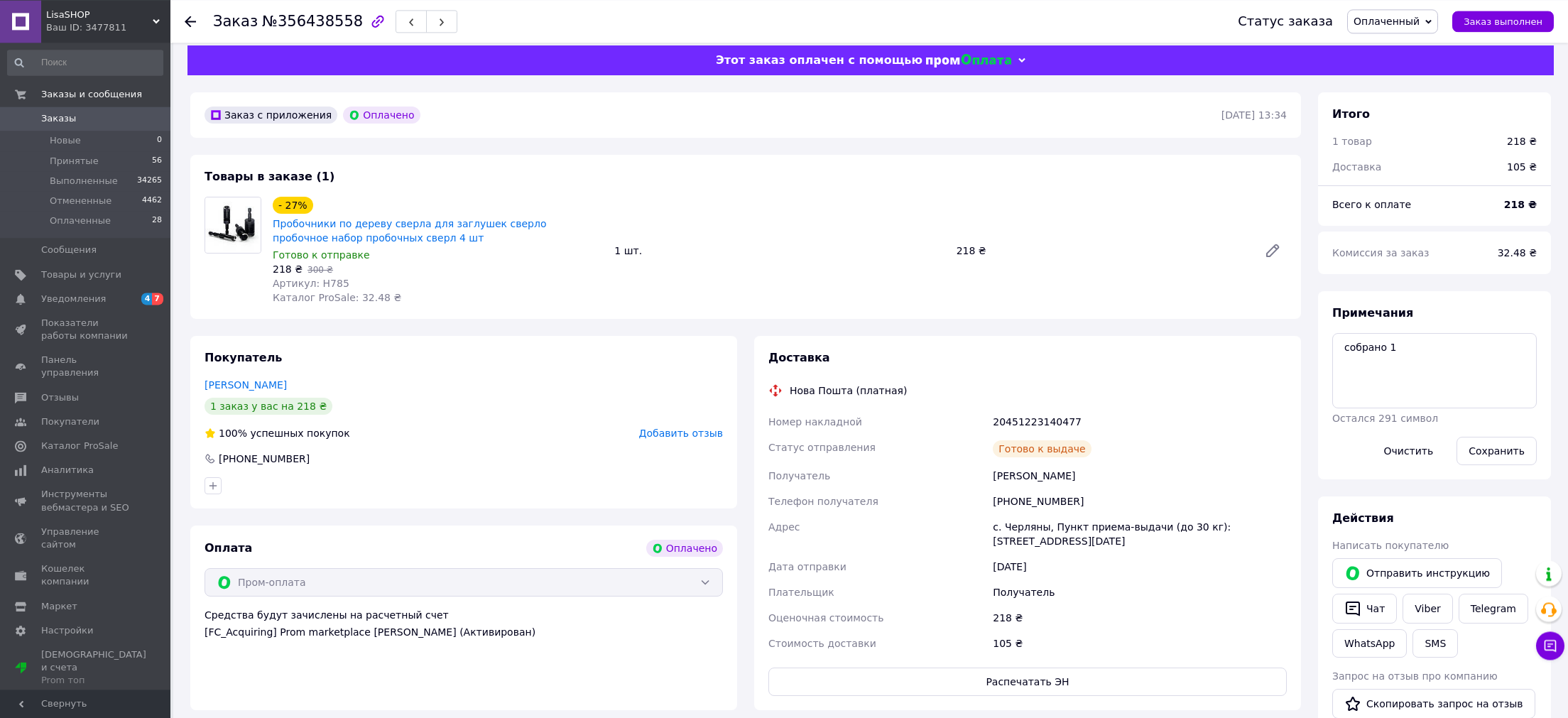
scroll to position [0, 0]
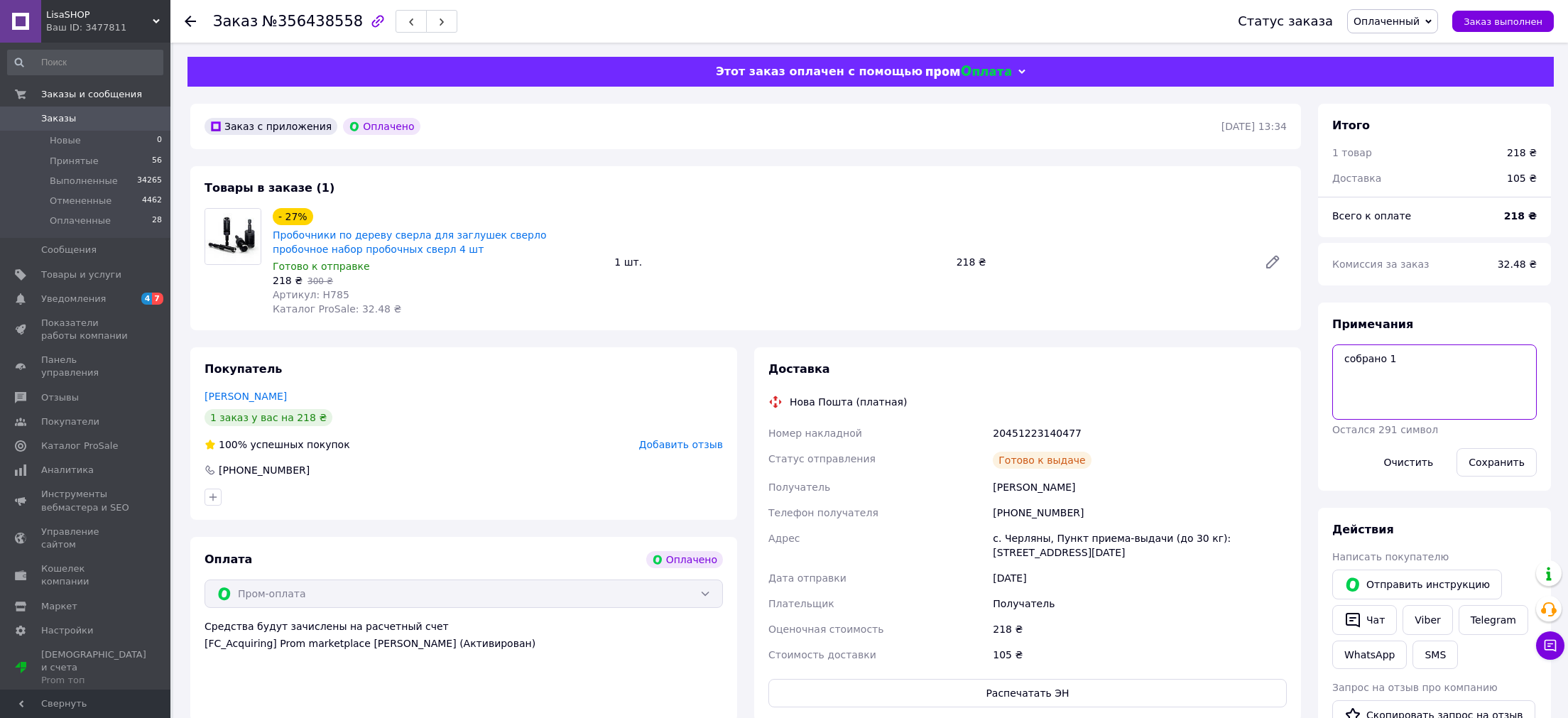
drag, startPoint x: 1331, startPoint y: 405, endPoint x: 1368, endPoint y: 414, distance: 38.1
click at [1332, 410] on textarea "собрано 1" at bounding box center [1434, 382] width 205 height 75
paste textarea "Автоповернення [DATE]"
type textarea "Автоповернення [DATE]"
drag, startPoint x: 1517, startPoint y: 465, endPoint x: 979, endPoint y: 88, distance: 656.9
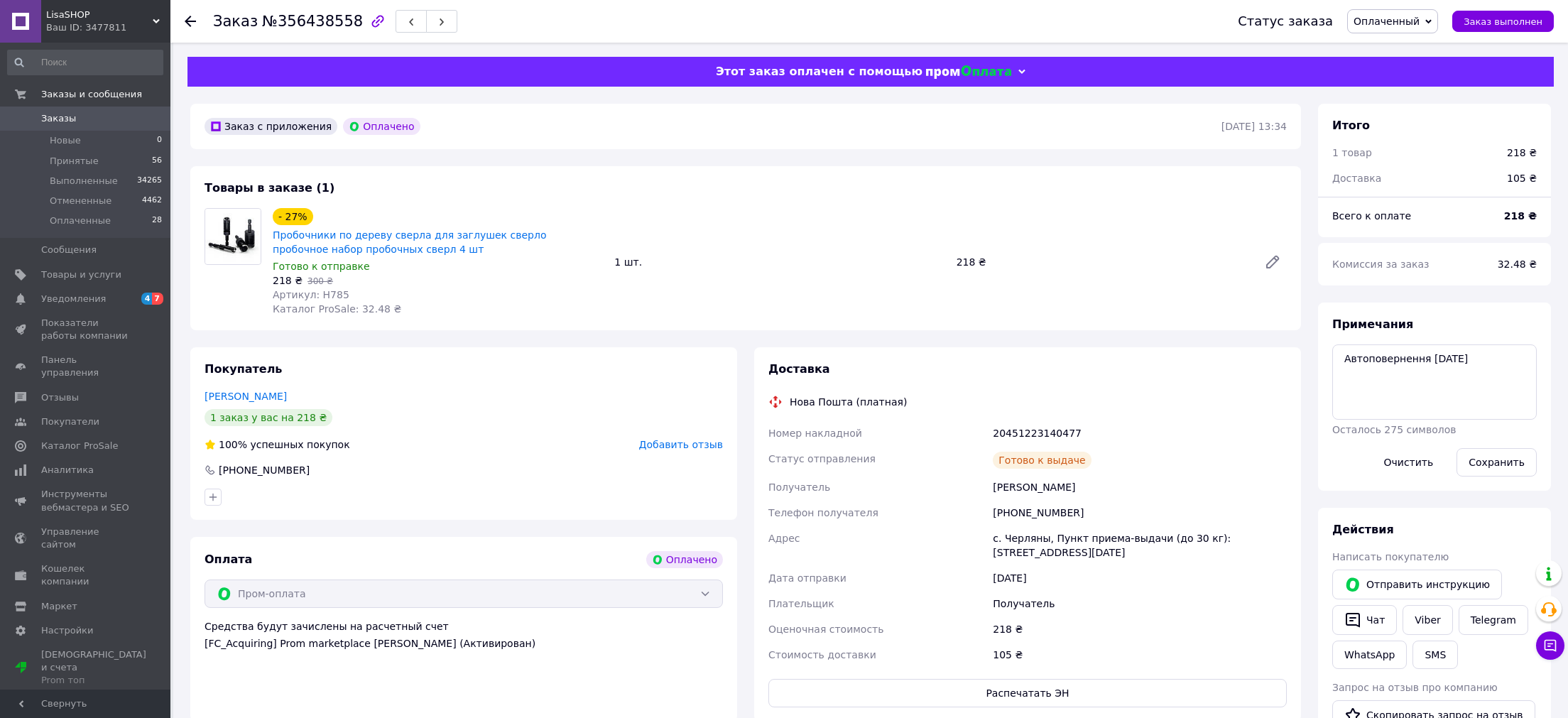
click at [1514, 465] on button "Сохранить" at bounding box center [1497, 462] width 80 height 28
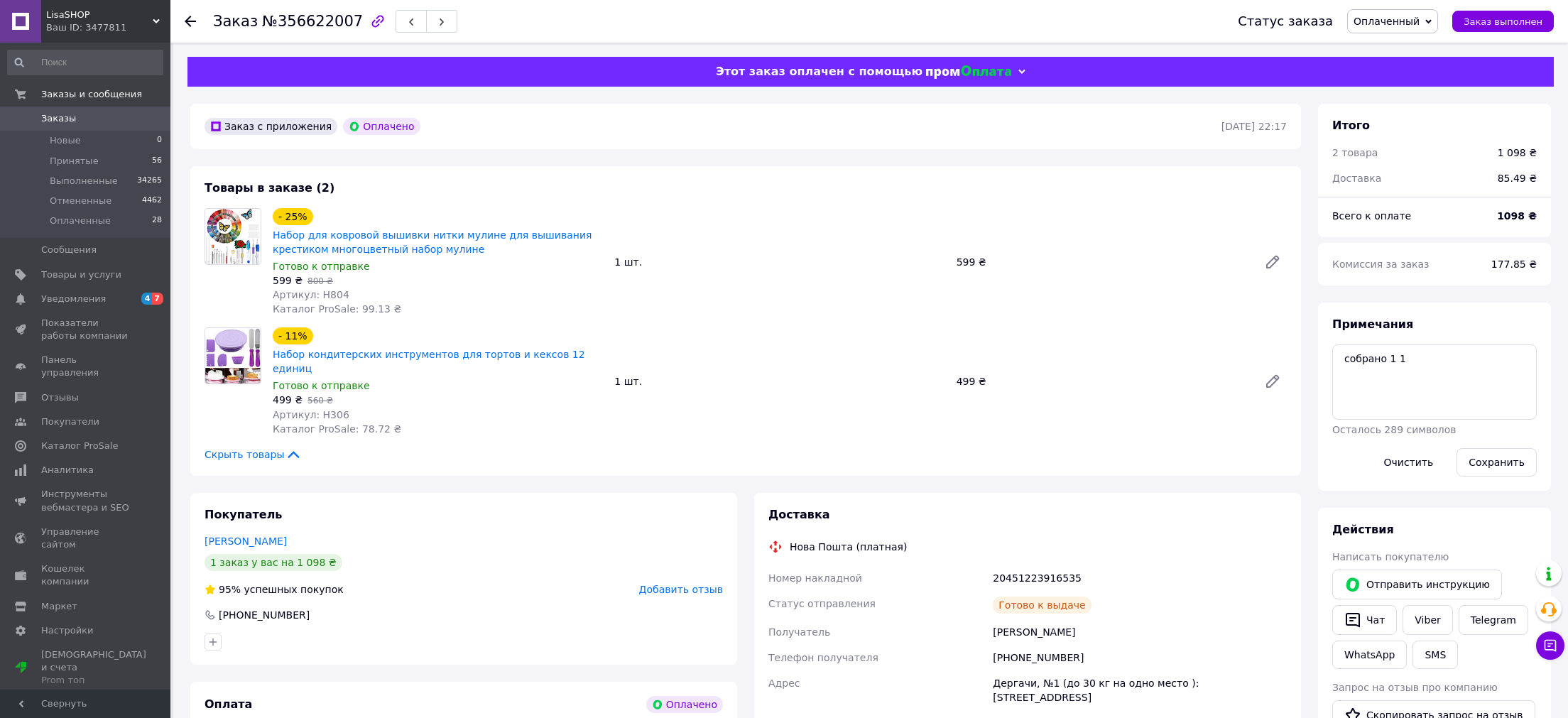
click at [1017, 565] on div "20451223916535" at bounding box center [1140, 578] width 300 height 26
copy div "20451223916535"
click at [1332, 385] on textarea "собрано 1 1" at bounding box center [1434, 382] width 205 height 75
paste textarea "Автоповернення [DATE]"
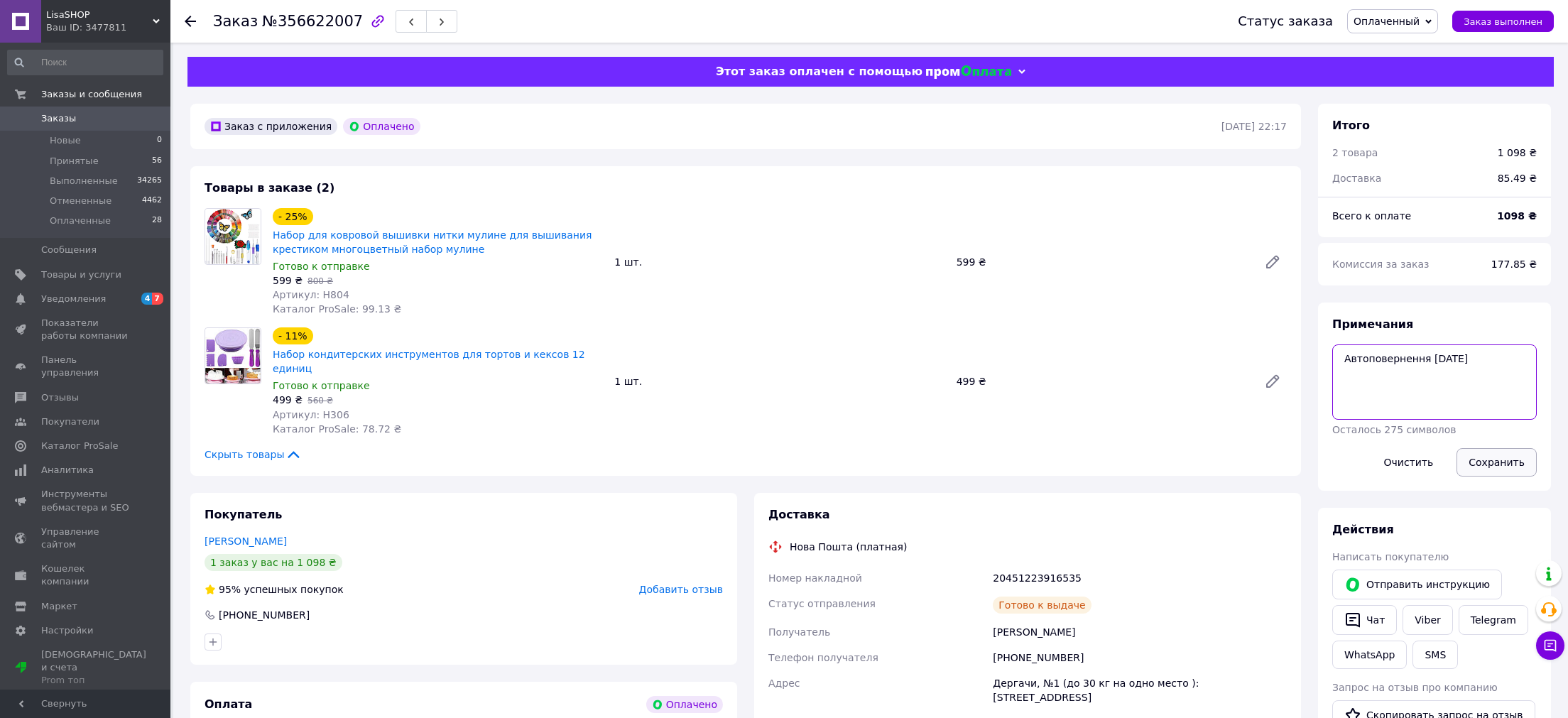
type textarea "Автоповернення [DATE]"
click at [1501, 459] on button "Сохранить" at bounding box center [1497, 462] width 80 height 28
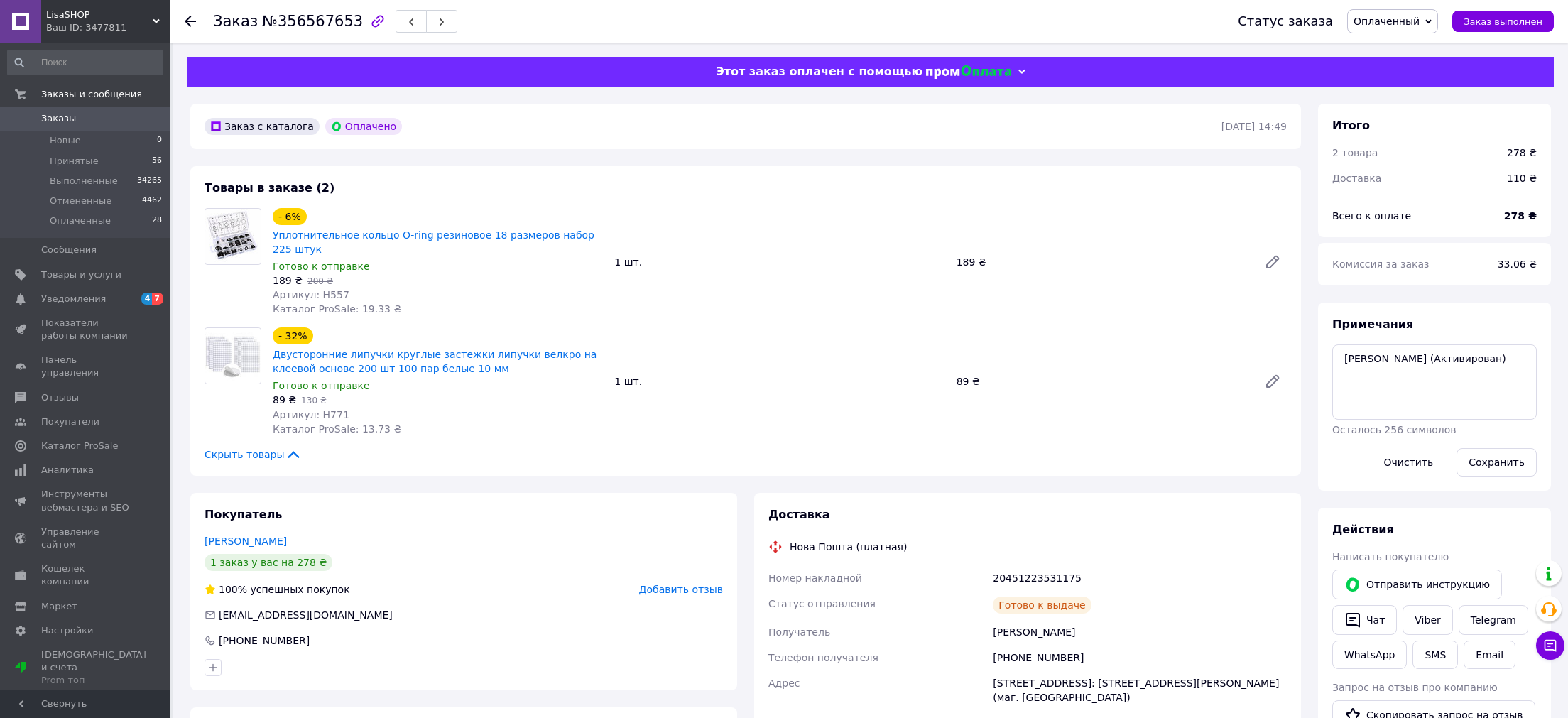
click at [1002, 573] on div "20451223531175" at bounding box center [1140, 578] width 300 height 26
click at [1002, 568] on div "20451223531175" at bounding box center [1140, 578] width 300 height 26
copy div "20451223531175"
drag, startPoint x: 1411, startPoint y: 415, endPoint x: 1322, endPoint y: 366, distance: 101.6
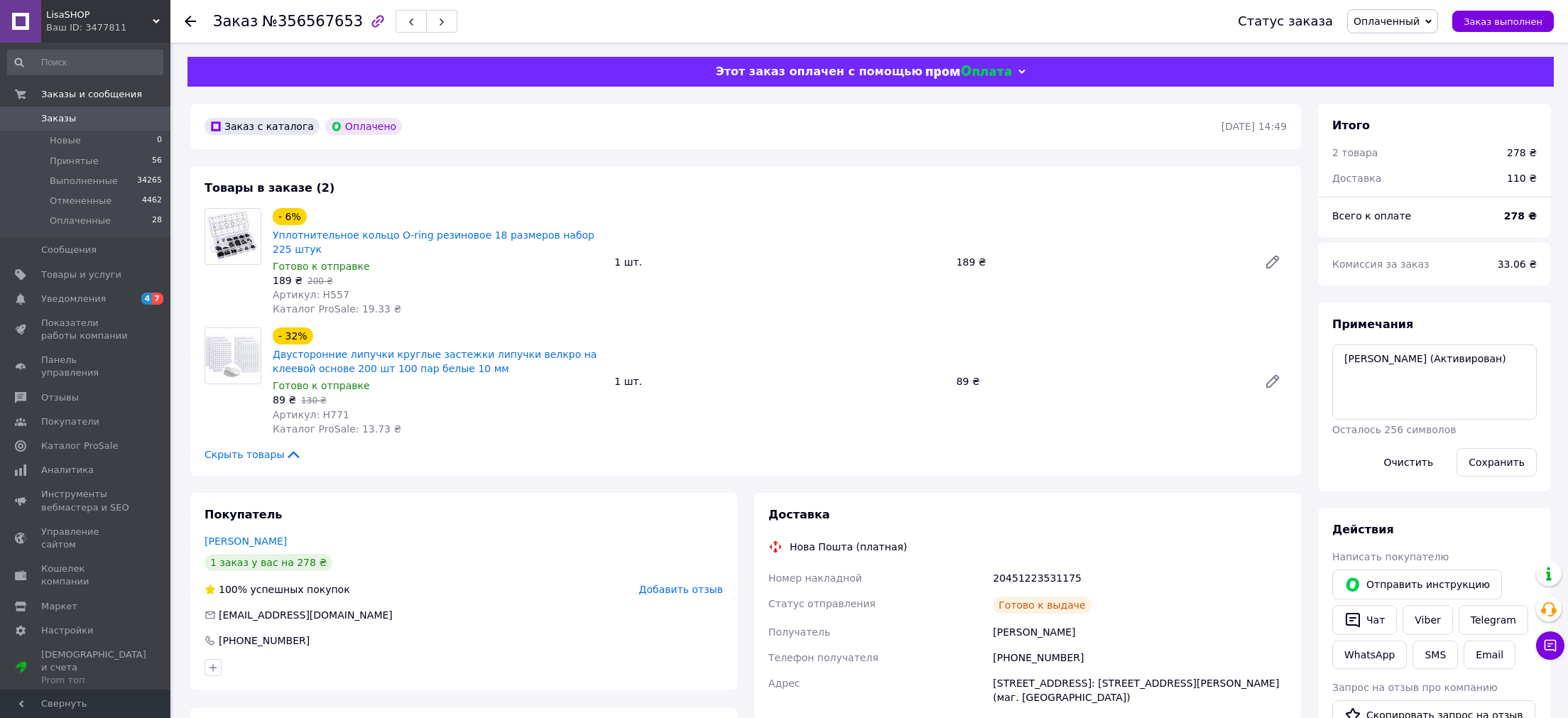
click at [1317, 365] on div "Итого 2 товара 278 ₴ Доставка 110 ₴ Всего к оплате 278 ₴ Комиссия за заказ 33.0…" at bounding box center [1434, 710] width 250 height 1214
drag, startPoint x: 1398, startPoint y: 380, endPoint x: 1218, endPoint y: 352, distance: 182.2
click at [1332, 352] on textarea "Грома Станіслав Володимирович (Активирован)" at bounding box center [1434, 382] width 205 height 75
paste textarea "Автоповернення 19.08.2025"
type textarea "Автоповернення 19.08.2025"
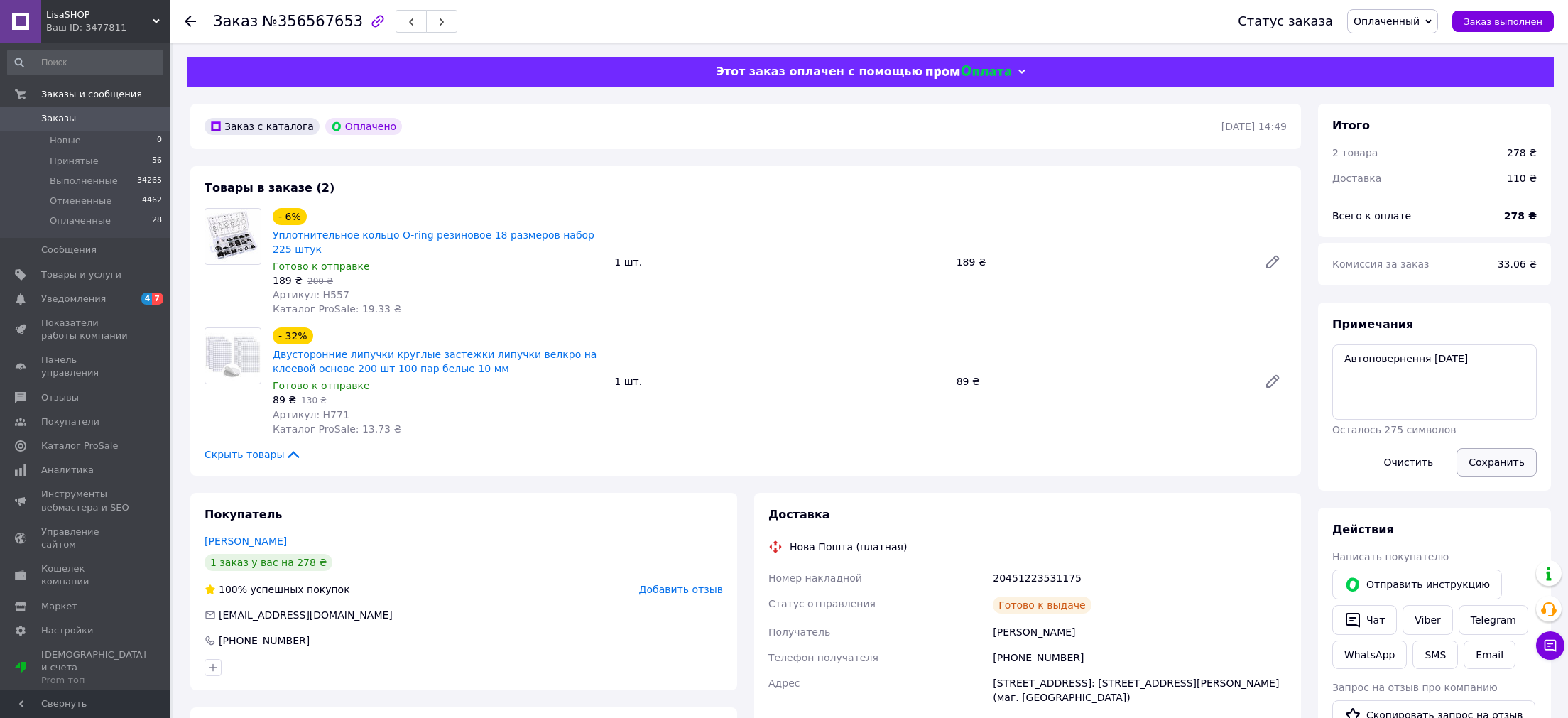
click at [1480, 457] on button "Сохранить" at bounding box center [1497, 462] width 80 height 28
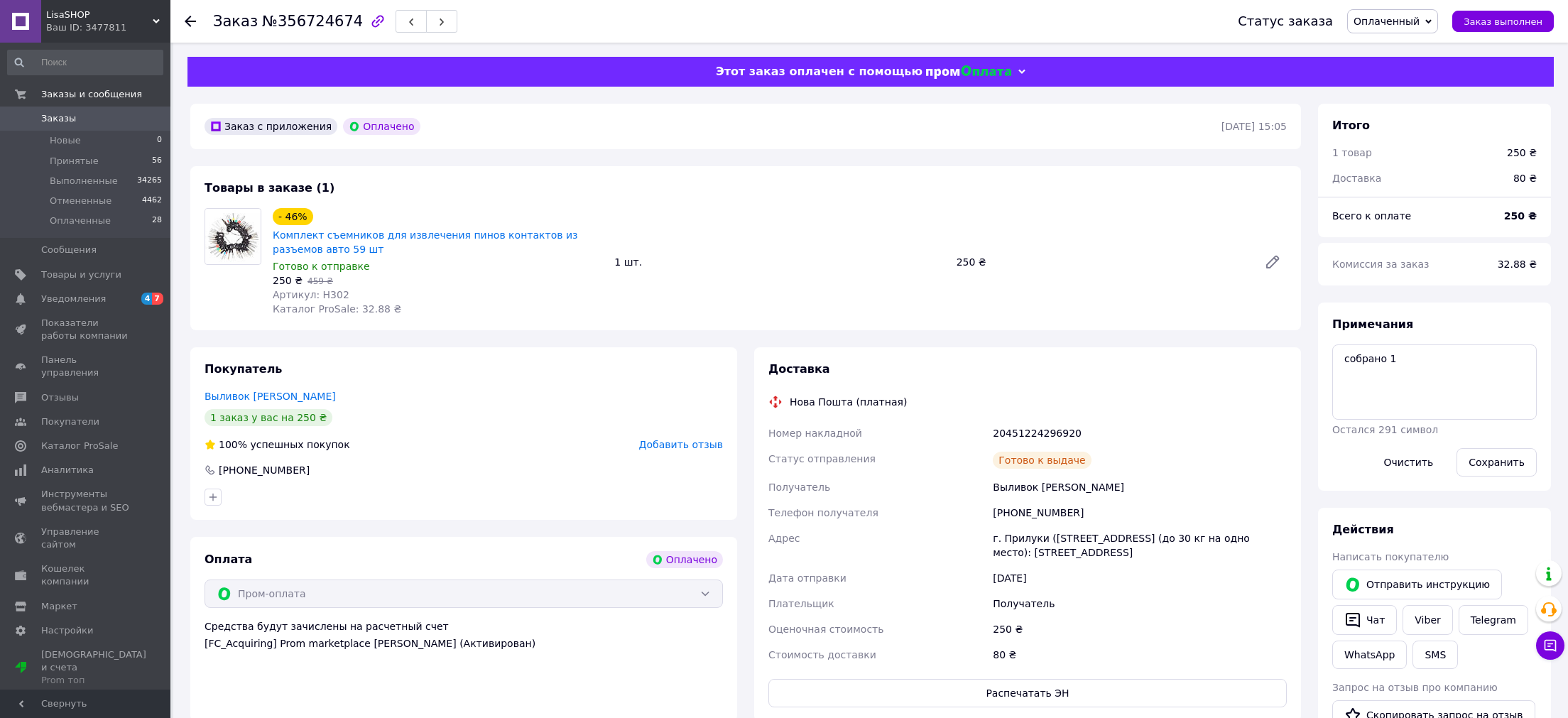
click at [1048, 435] on div "20451224296920" at bounding box center [1140, 433] width 300 height 26
copy div "20451224296920"
click at [790, 321] on div "Товары в заказе (1) - 46% Комплект съемников для извлечения пинов контактов из …" at bounding box center [745, 248] width 1110 height 164
drag, startPoint x: 1305, startPoint y: 400, endPoint x: 1289, endPoint y: 414, distance: 21.3
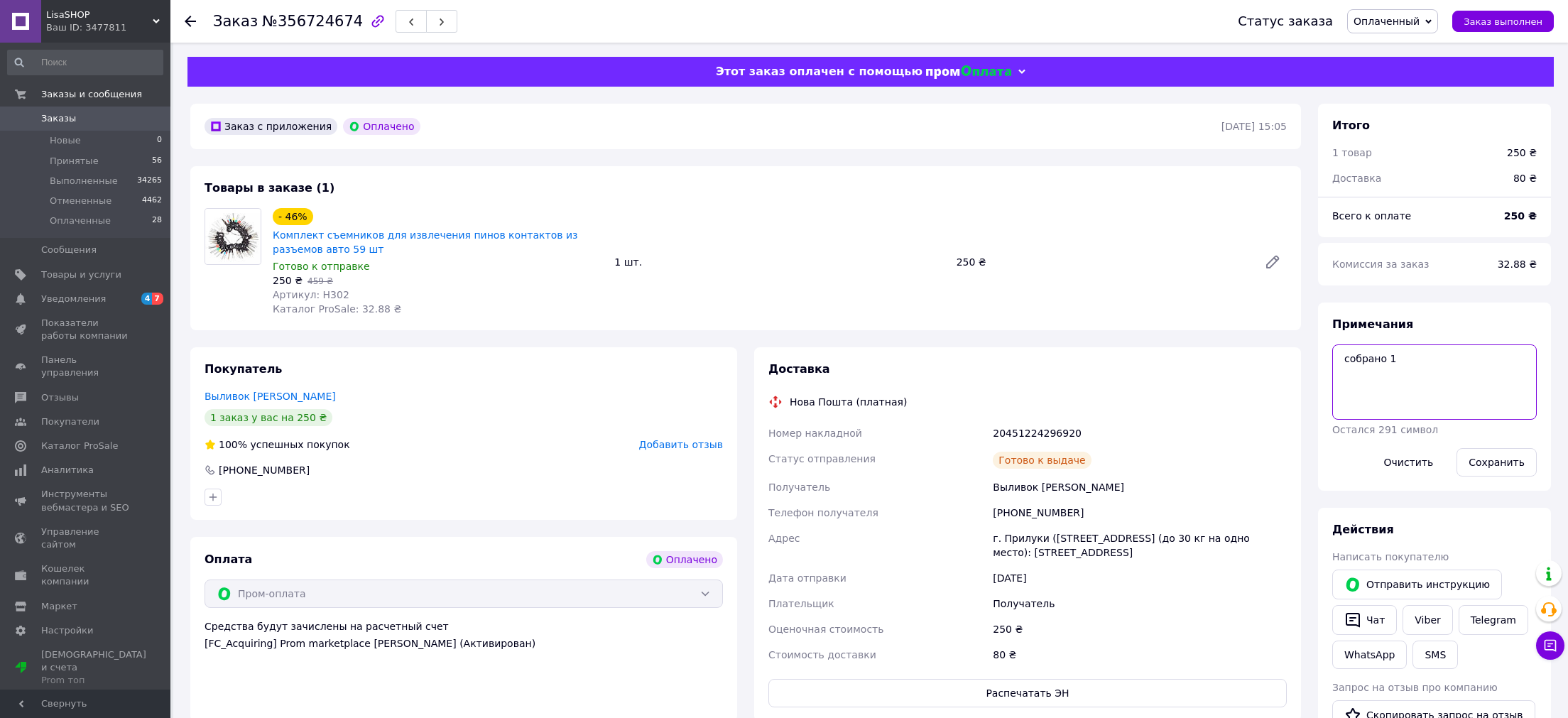
click at [1332, 400] on textarea "собрано 1" at bounding box center [1434, 382] width 205 height 75
paste textarea "Автоповернення 19.08.2025"
type textarea "Автоповернення 19.08.2025"
drag, startPoint x: 1492, startPoint y: 457, endPoint x: 1427, endPoint y: 418, distance: 75.8
click at [1490, 456] on button "Сохранить" at bounding box center [1497, 462] width 80 height 28
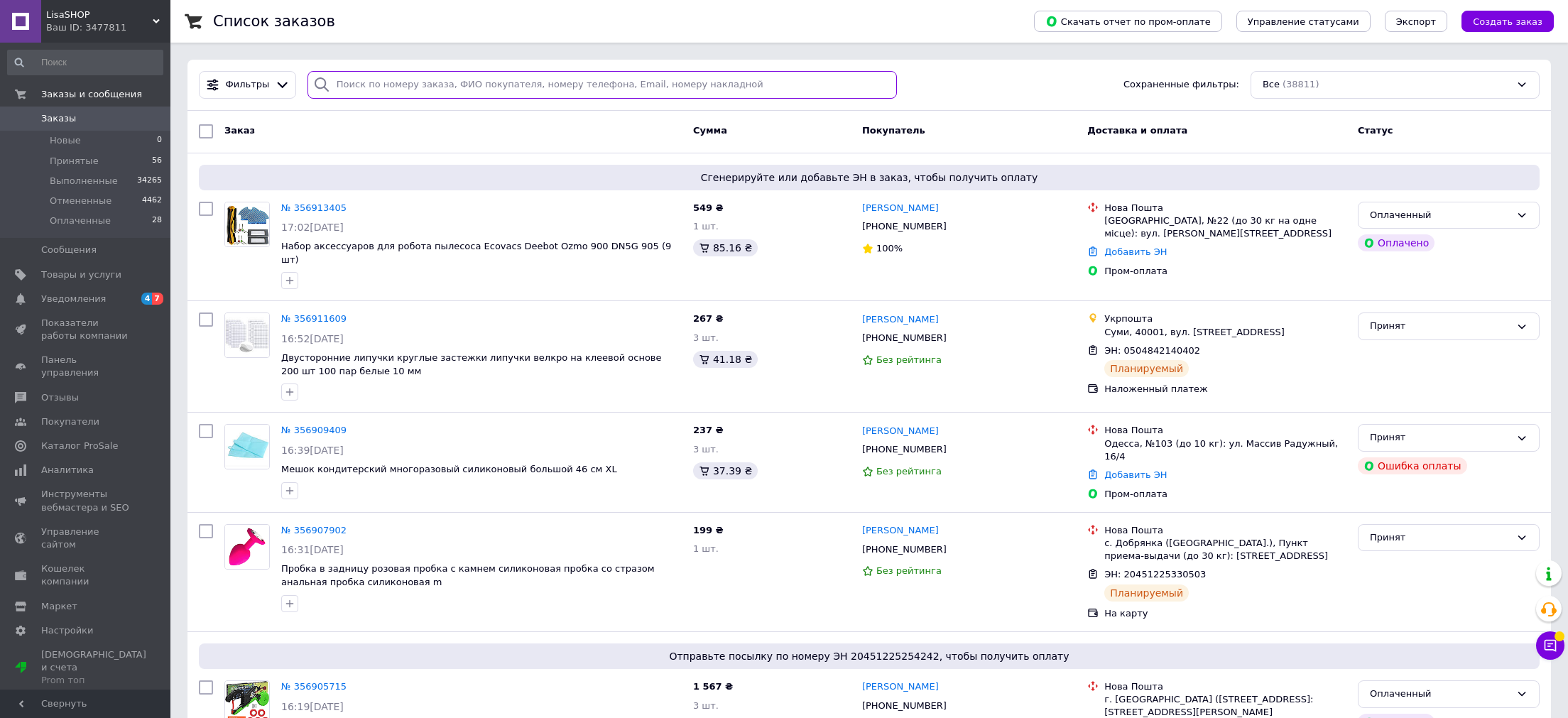
click at [366, 88] on input "search" at bounding box center [602, 84] width 589 height 27
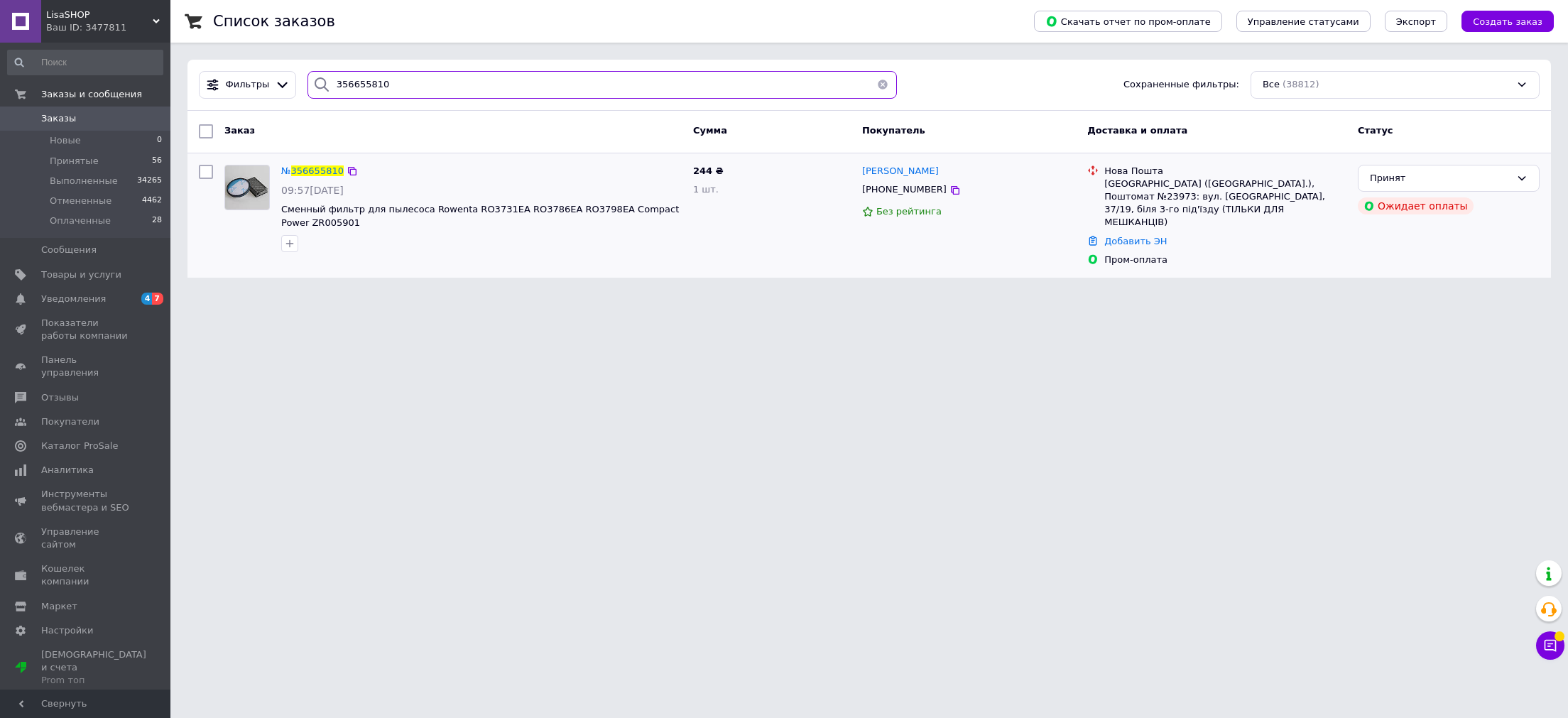
type input "356655810"
click at [396, 83] on input "356655810" at bounding box center [602, 84] width 589 height 27
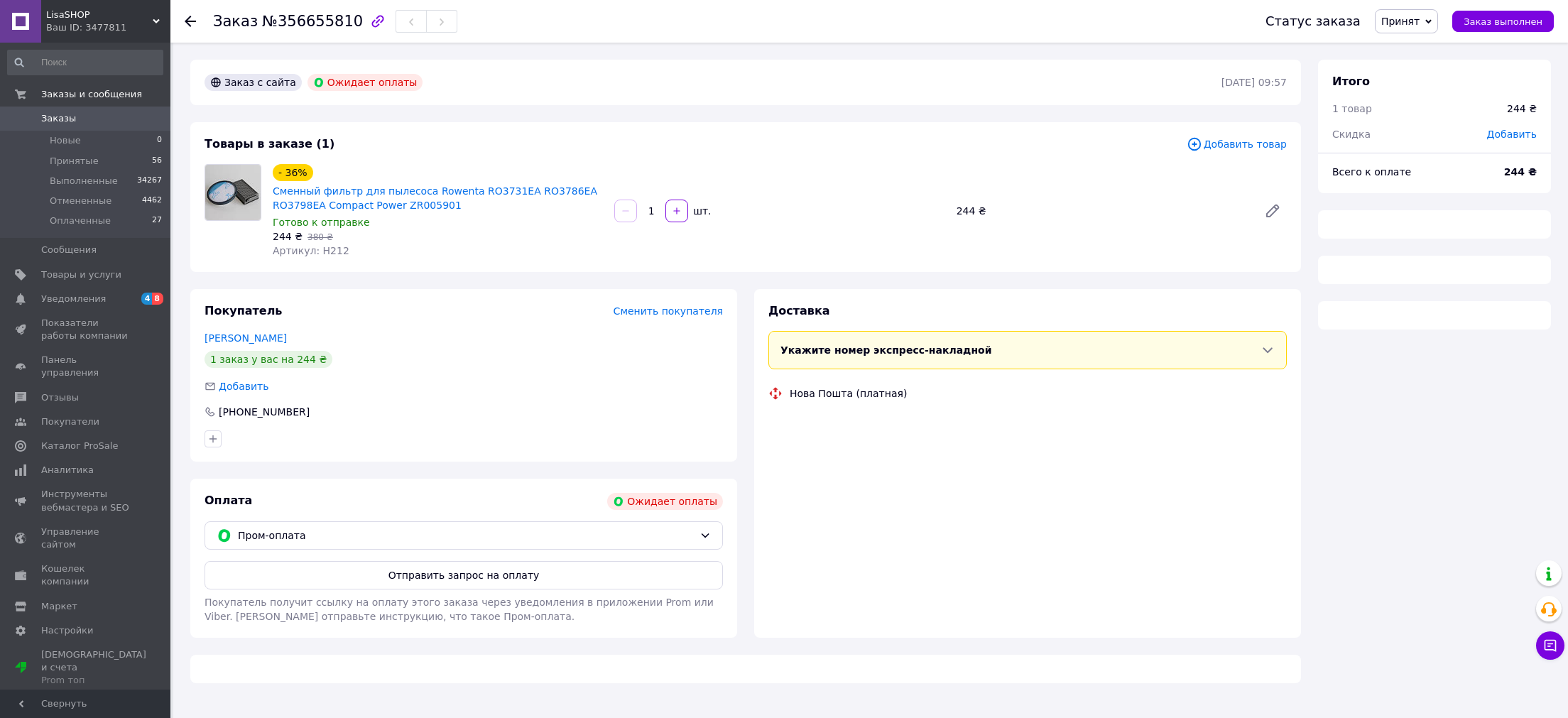
click at [1420, 22] on span "Принят" at bounding box center [1400, 21] width 38 height 11
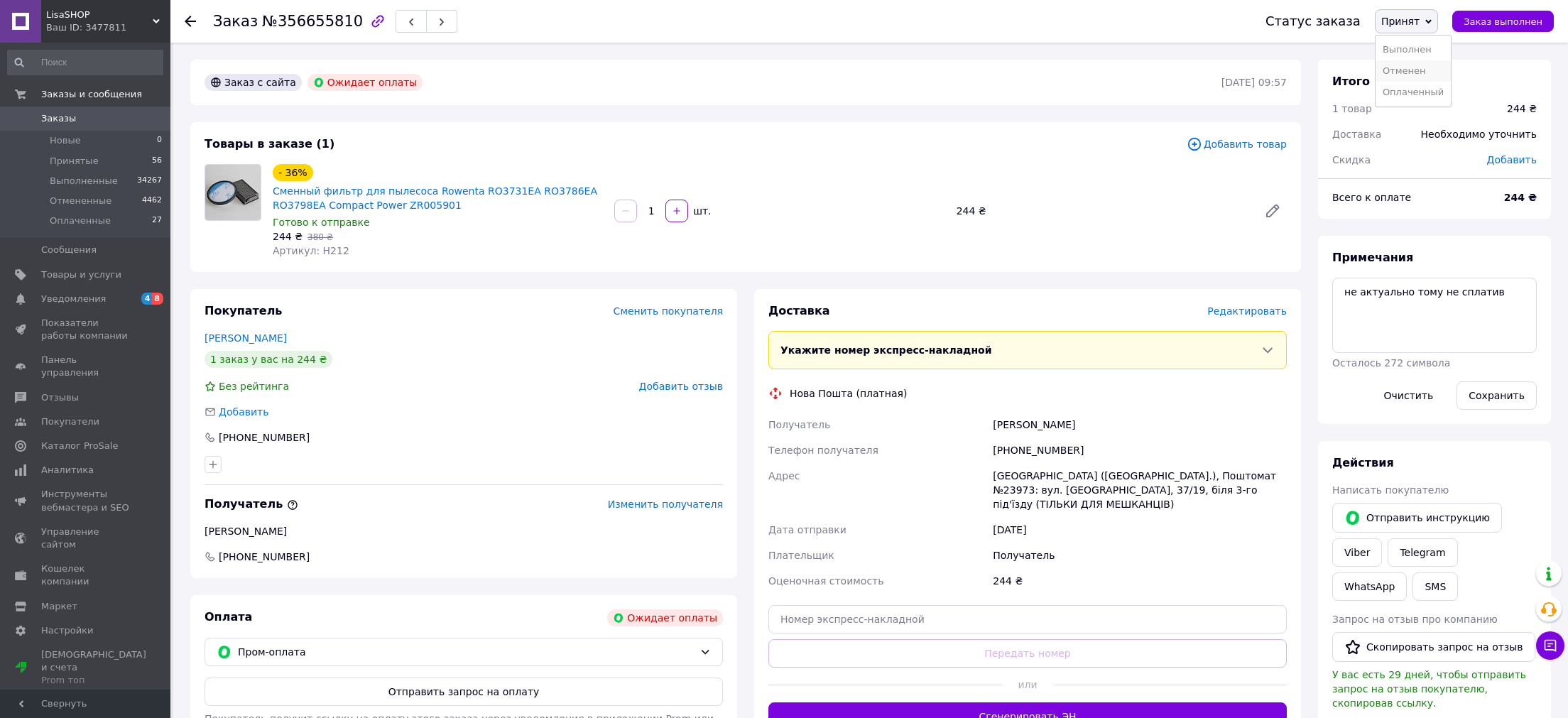
click at [1419, 67] on li "Отменен" at bounding box center [1413, 71] width 75 height 21
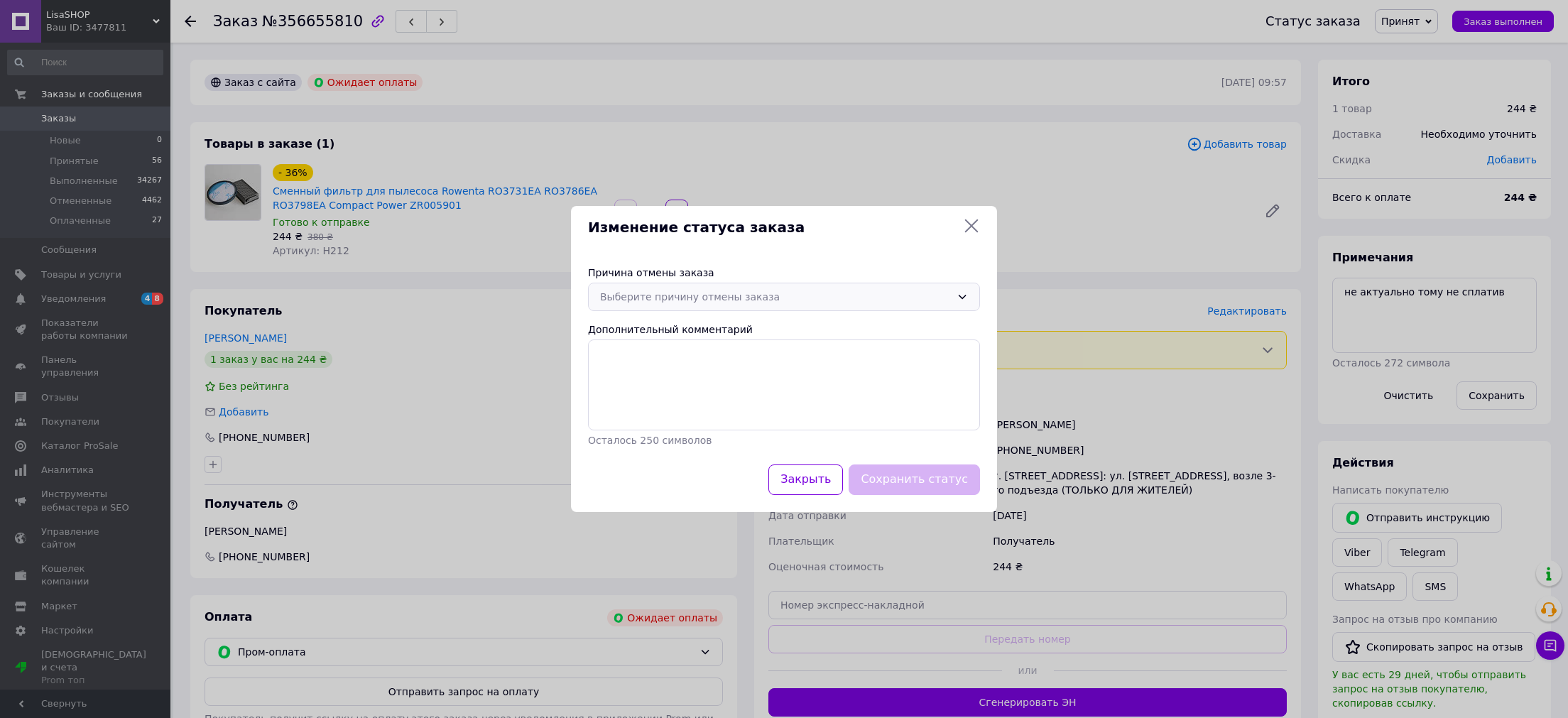
click at [706, 293] on div "Выберите причину отмены заказа" at bounding box center [775, 297] width 351 height 16
click at [681, 383] on li "Оплата не поступила" at bounding box center [784, 381] width 391 height 27
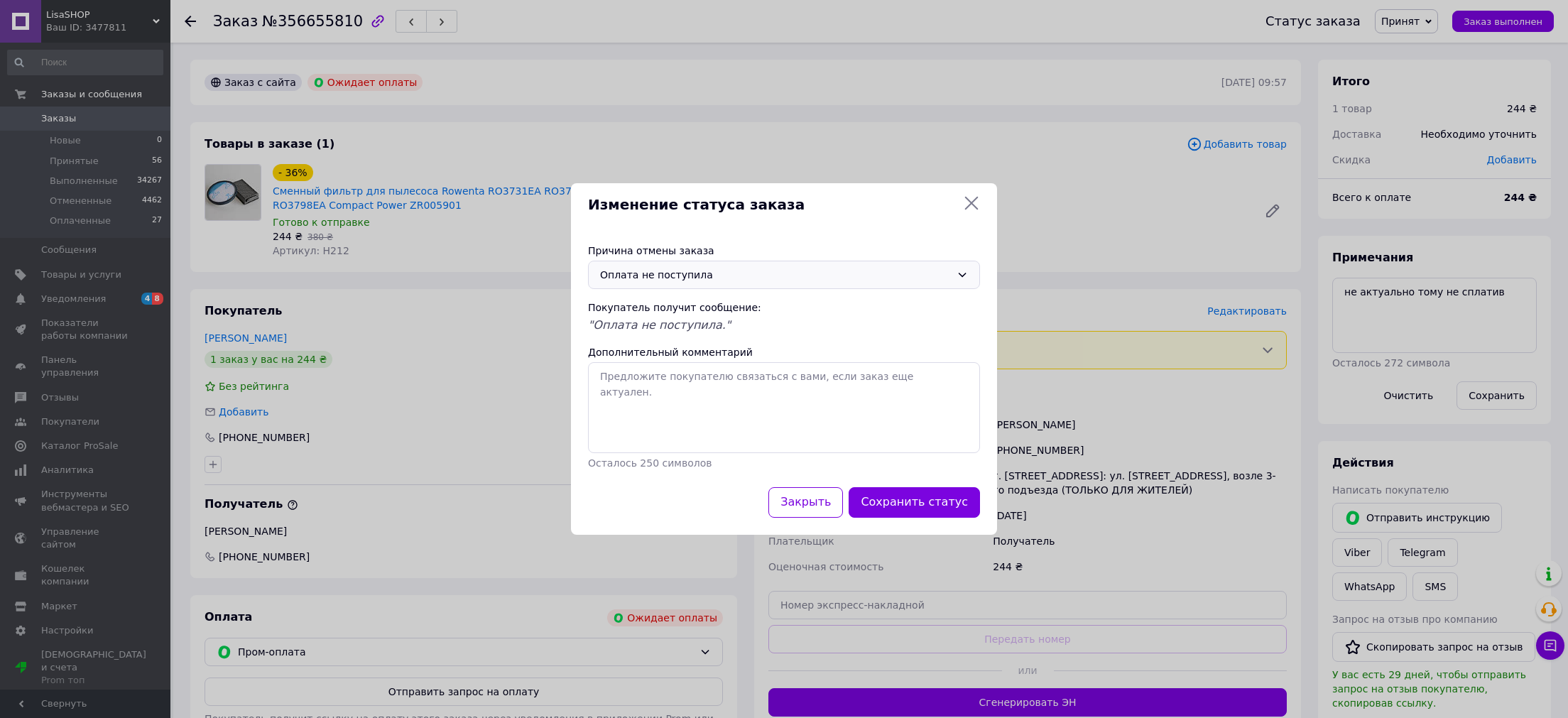
click at [930, 498] on button "Сохранить статус" at bounding box center [913, 502] width 131 height 31
